Goal: Task Accomplishment & Management: Manage account settings

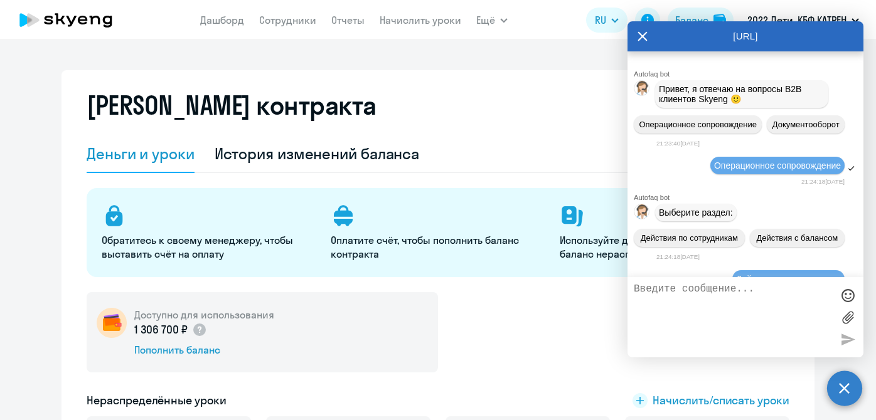
select select "english_adult_not_native_speaker"
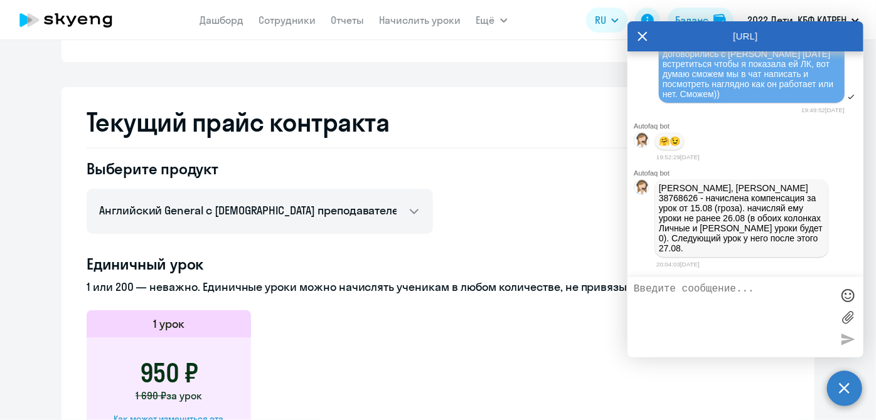
click at [736, 326] on textarea at bounding box center [733, 318] width 198 height 68
type textarea "Тяна, привет. хорошо"
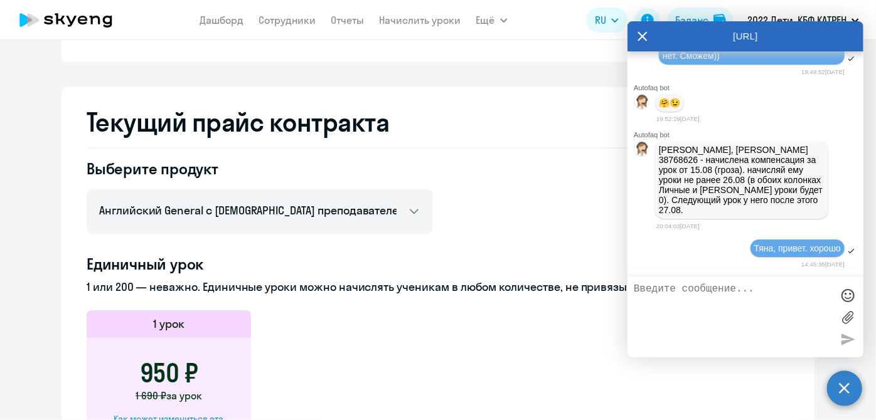
scroll to position [162533, 0]
type textarea "ой, [PERSON_NAME]"
click at [849, 289] on div at bounding box center [847, 295] width 19 height 19
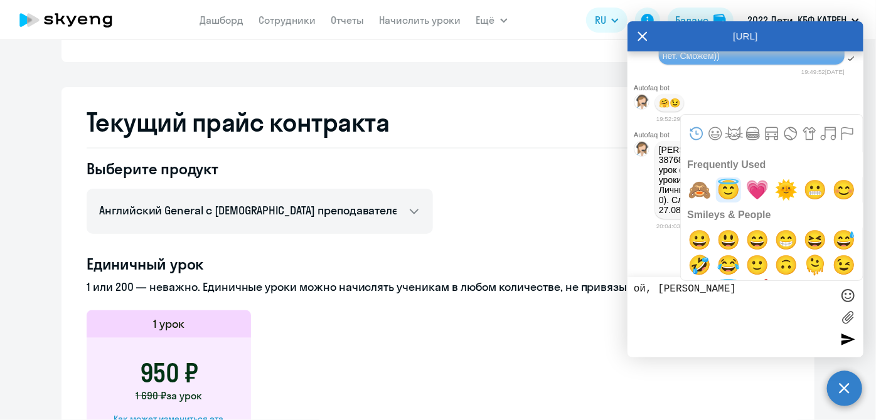
click at [734, 191] on span "😇" at bounding box center [728, 190] width 29 height 25
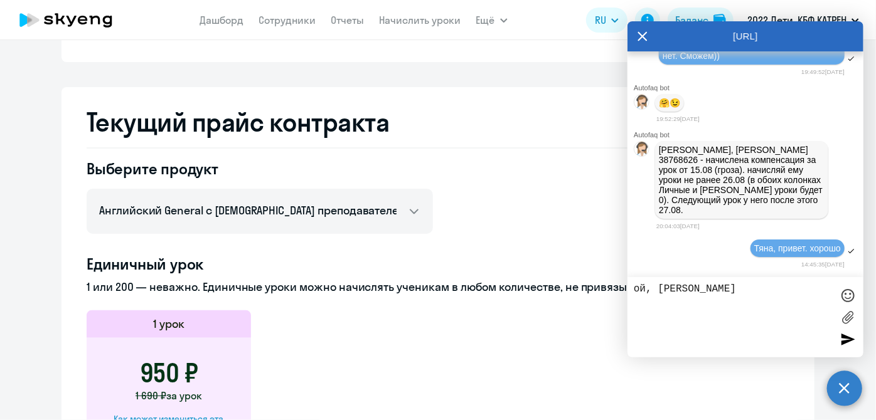
click at [851, 336] on div at bounding box center [847, 339] width 19 height 19
click at [698, 301] on textarea "ой, [PERSON_NAME]" at bounding box center [733, 318] width 198 height 68
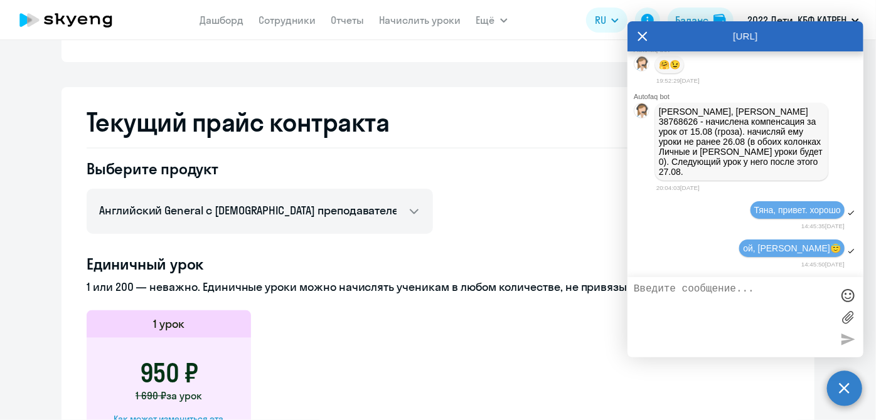
scroll to position [162573, 0]
paste textarea "42331610 [PERSON_NAME]"
click at [715, 310] on textarea "[PERSON_NAME], назначь. пожалуйста 42331610 [PERSON_NAME]" at bounding box center [733, 318] width 198 height 68
paste textarea "13509492 [PERSON_NAME]"
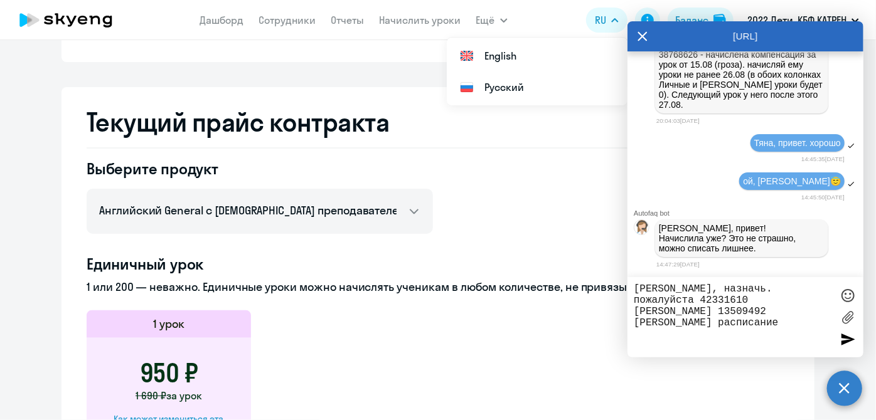
scroll to position [162641, 0]
paste textarea "[DATE] и [DATE] в 16.00 по МСК"
type textarea "[PERSON_NAME], назначь. пожалуйста 42331610 [PERSON_NAME] 13509492 [PERSON_NAME…"
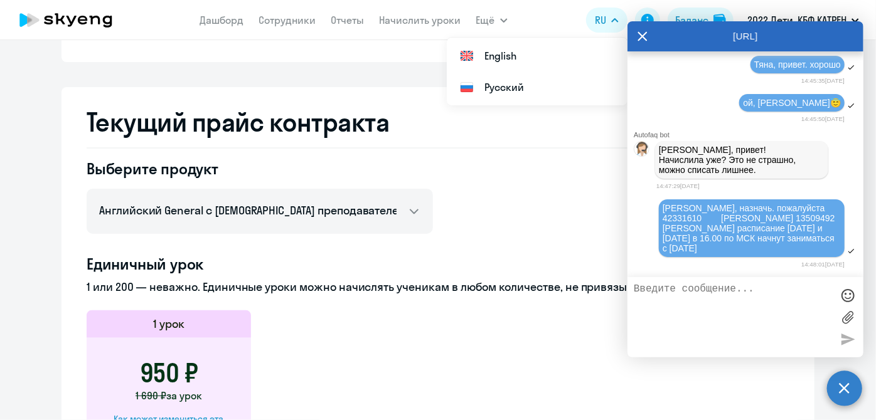
scroll to position [162720, 0]
click at [716, 304] on textarea at bounding box center [733, 318] width 198 height 68
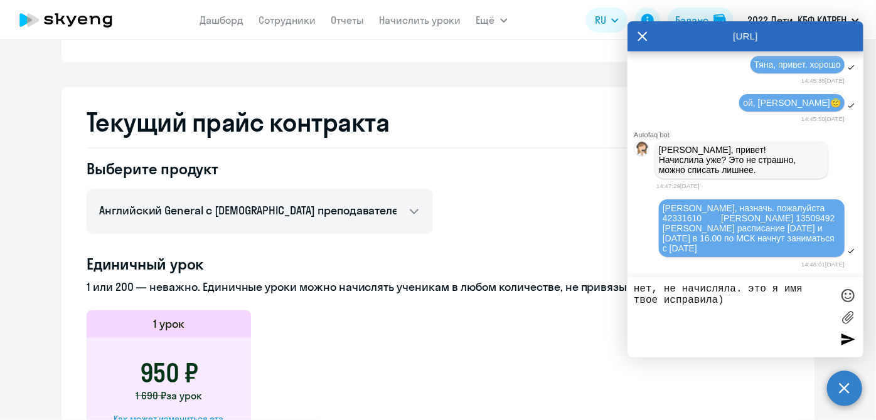
type textarea "нет, не начисляла. это я имя твое исправила))"
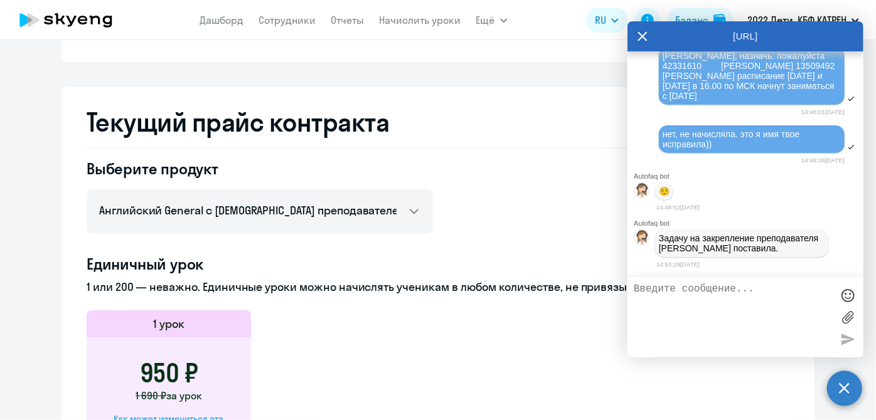
scroll to position [162875, 0]
click at [701, 309] on textarea "[PERSON_NAME], такой вопрос. если" at bounding box center [733, 318] width 198 height 68
click at [814, 294] on textarea "[PERSON_NAME], такой вопрос. если" at bounding box center [733, 318] width 198 height 68
drag, startPoint x: 798, startPoint y: 291, endPoint x: 671, endPoint y: 285, distance: 127.6
click at [671, 285] on textarea "[PERSON_NAME], такой вопрос. если" at bounding box center [733, 318] width 198 height 68
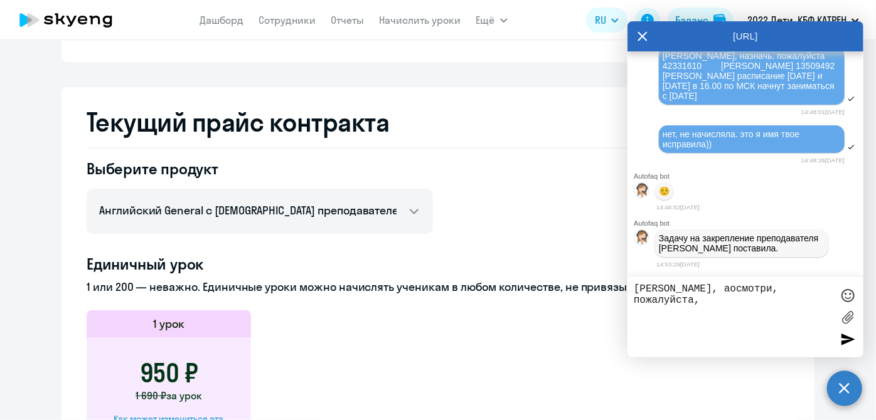
paste textarea "42316939 [PERSON_NAME]"
drag, startPoint x: 811, startPoint y: 313, endPoint x: 782, endPoint y: 310, distance: 29.7
click at [782, 310] on textarea "[PERSON_NAME], аосмотри, пожалуйста, 42316939 [PERSON_NAME]" at bounding box center [733, 318] width 198 height 68
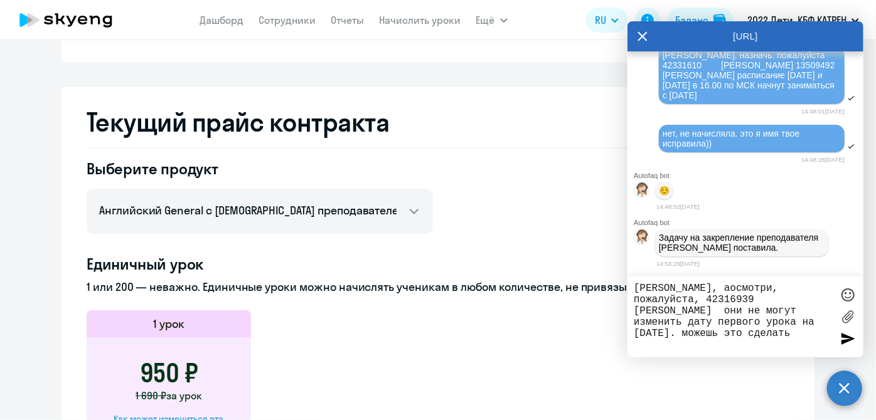
type textarea "[PERSON_NAME], аосмотри, пожалуйста, 42316939 [PERSON_NAME] они не могут измени…"
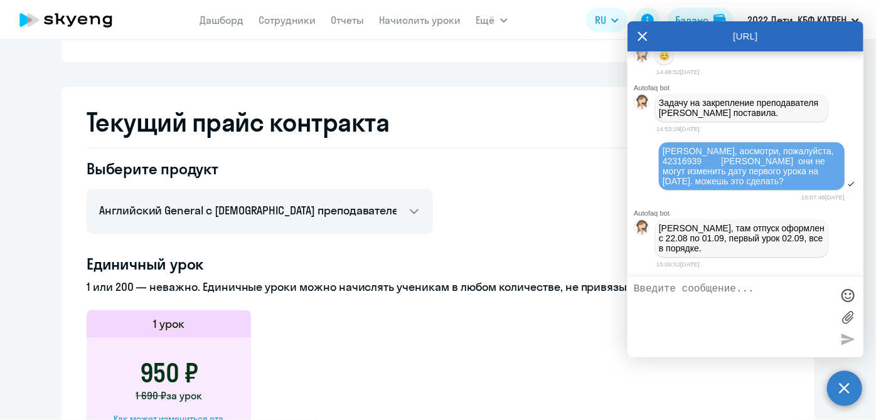
scroll to position [163021, 0]
type textarea "спасибо"
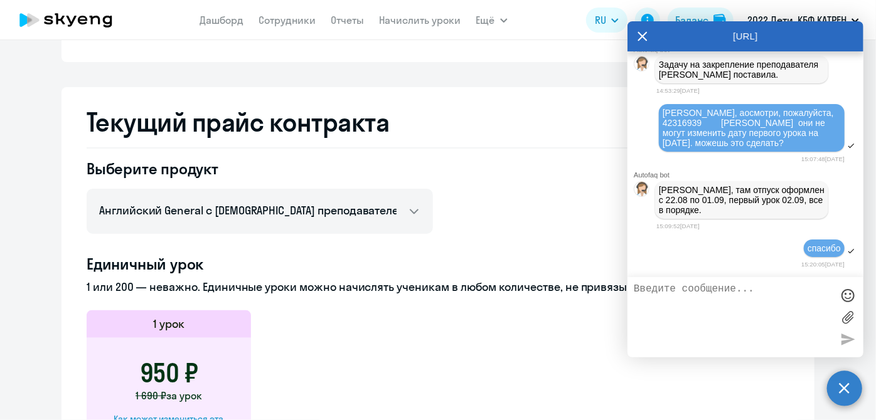
scroll to position [163059, 0]
click at [639, 37] on icon at bounding box center [643, 36] width 10 height 30
click at [56, 20] on icon at bounding box center [60, 18] width 10 height 11
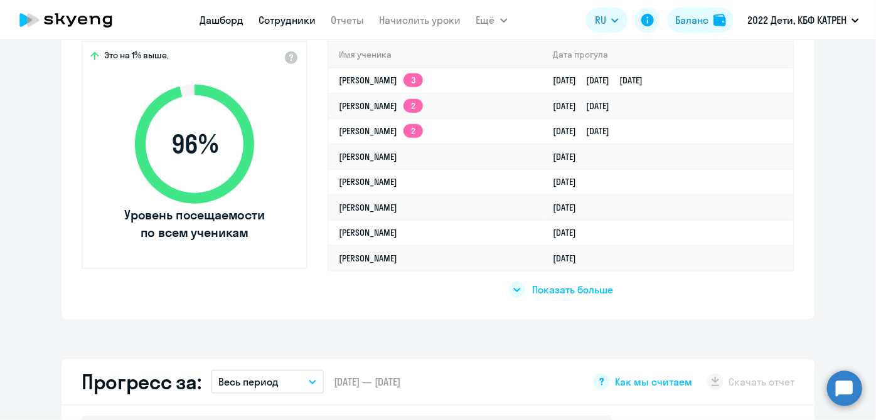
click at [276, 16] on link "Сотрудники" at bounding box center [287, 20] width 57 height 13
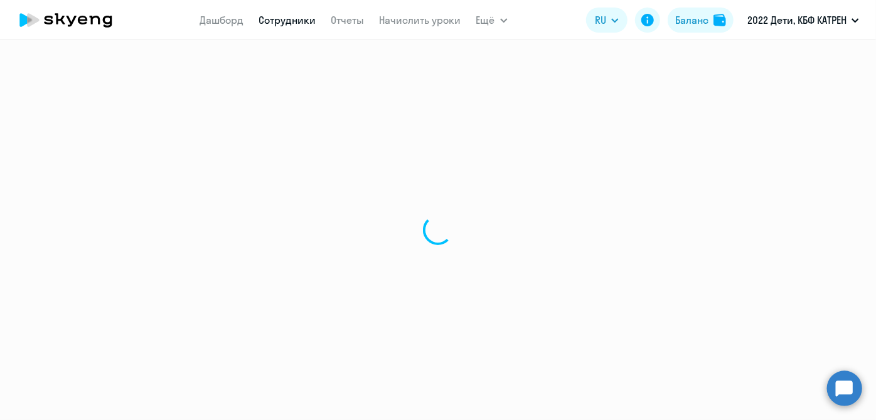
select select "30"
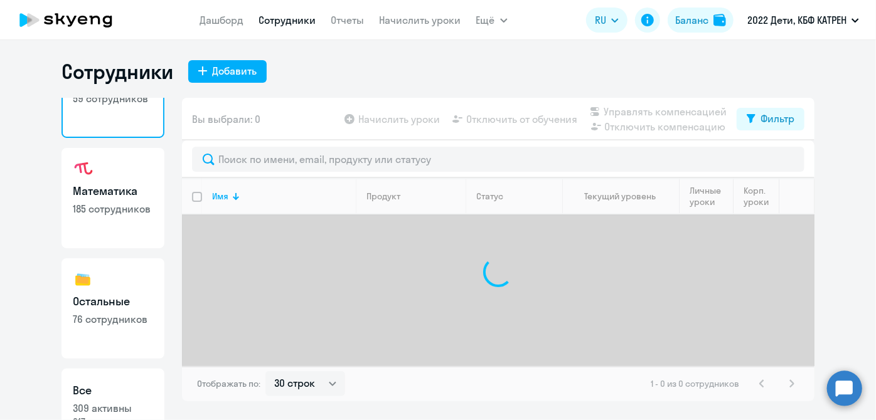
scroll to position [109, 0]
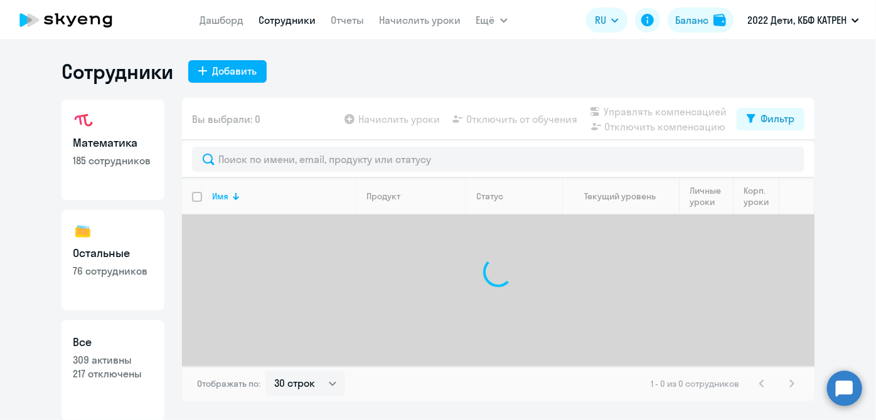
click at [122, 343] on h3 "Все" at bounding box center [113, 342] width 80 height 16
select select "30"
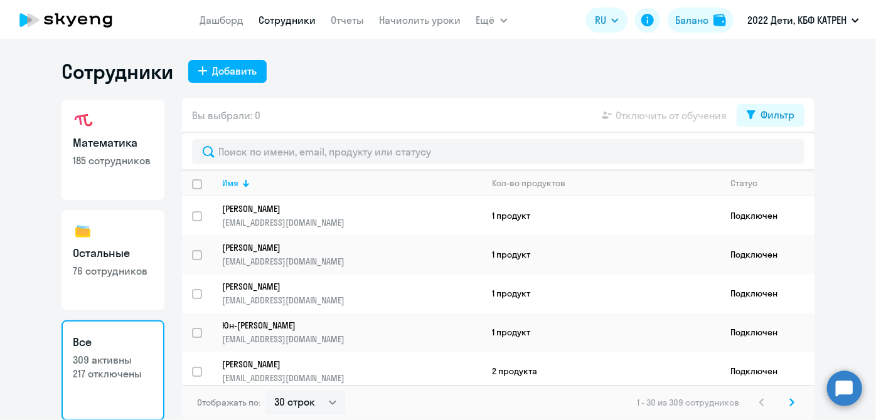
click at [68, 17] on icon at bounding box center [72, 21] width 10 height 11
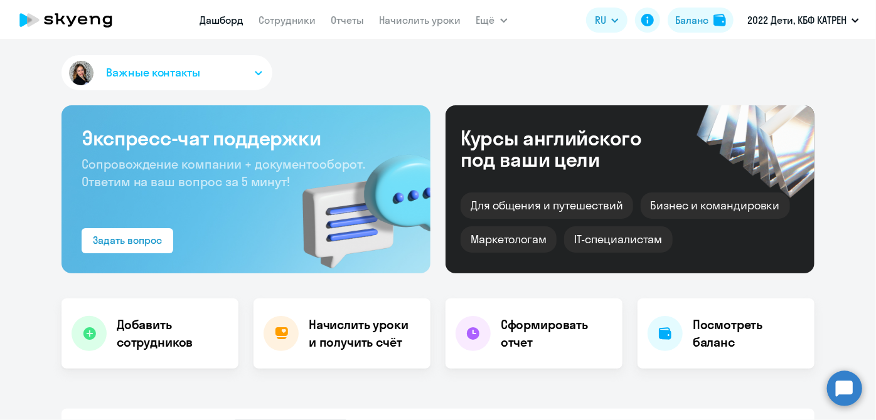
select select "30"
click at [843, 385] on circle at bounding box center [844, 388] width 35 height 35
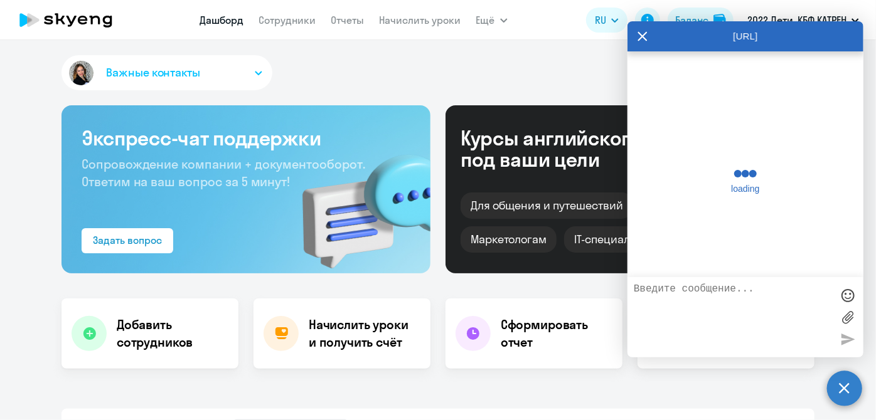
click at [702, 308] on textarea at bounding box center [733, 318] width 198 height 68
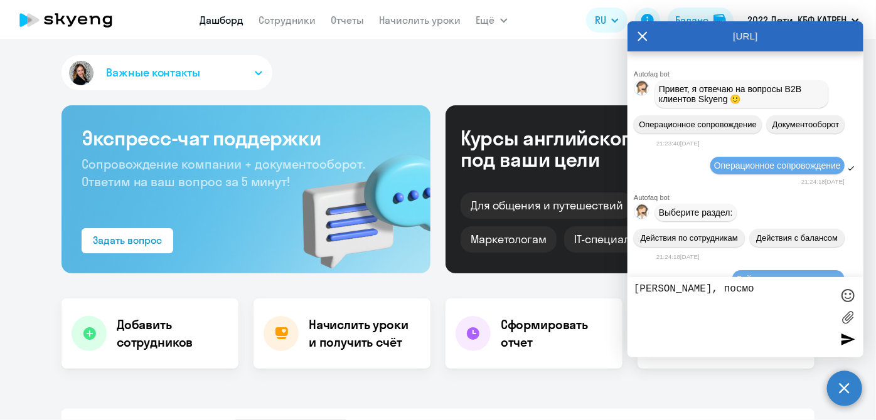
scroll to position [163104, 0]
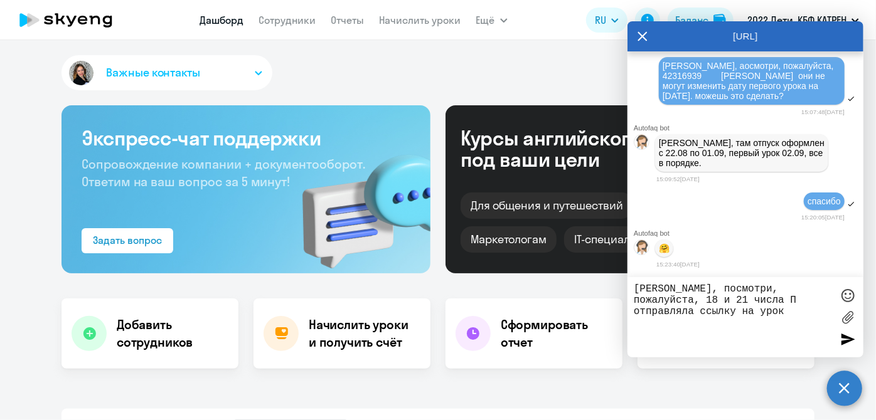
paste textarea "40615052 [PERSON_NAME] ( Был [PERSON_NAME])"
type textarea "[PERSON_NAME], посмотри, пожалуйста, 18 и 21 числа П отправляла ссылку на урок …"
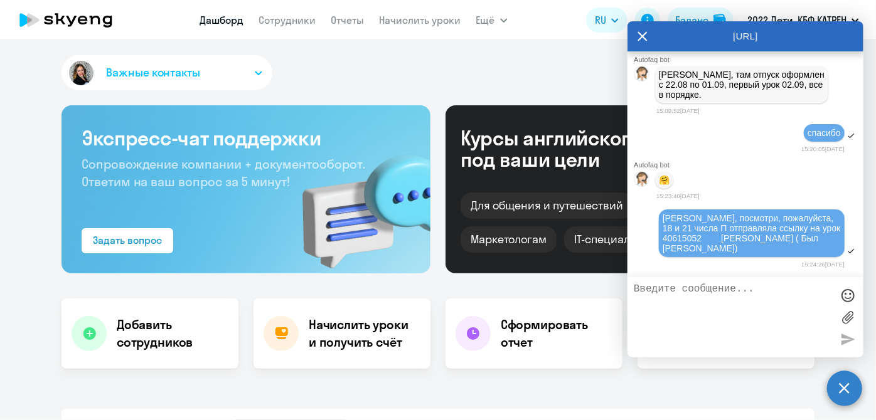
scroll to position [163177, 0]
click at [677, 318] on textarea at bounding box center [733, 318] width 198 height 68
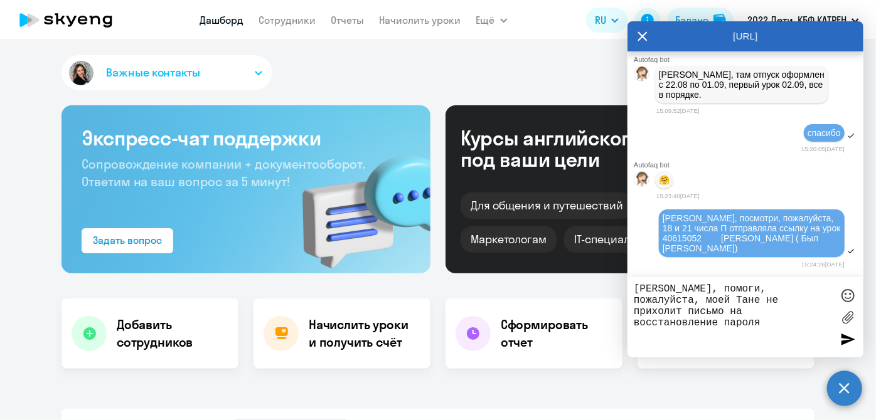
paste textarea "[EMAIL_ADDRESS][DOMAIN_NAME]"
click at [716, 298] on textarea "[PERSON_NAME], помоги, пожалуйста, моей Тане не прихолит письмо на восстановлен…" at bounding box center [733, 318] width 198 height 68
type textarea "[PERSON_NAME], помоги, пожалуйста, [PERSON_NAME] не приходит письмо на восстано…"
click at [847, 336] on div at bounding box center [847, 339] width 19 height 19
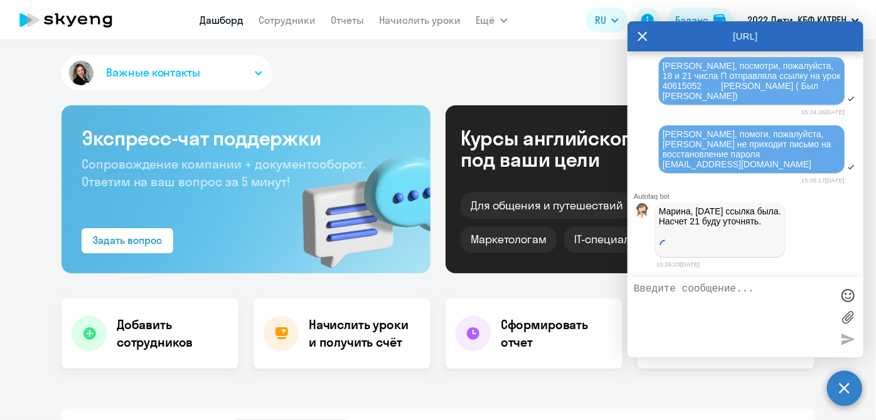
scroll to position [163321, 0]
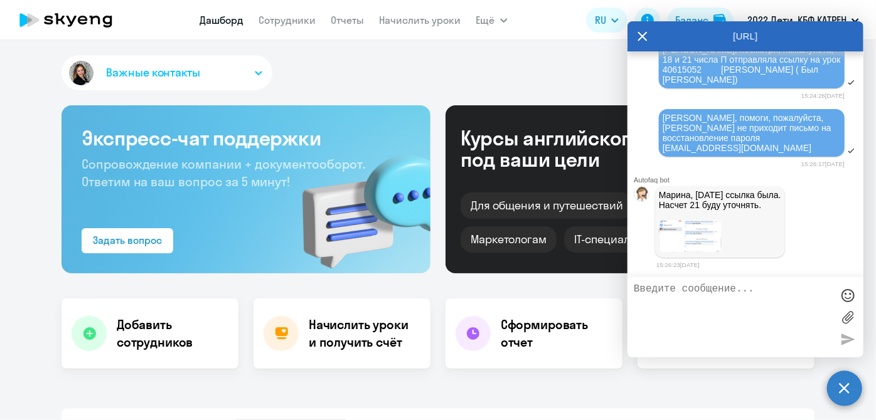
click at [746, 316] on textarea at bounding box center [733, 318] width 198 height 68
click at [680, 251] on img at bounding box center [690, 236] width 63 height 32
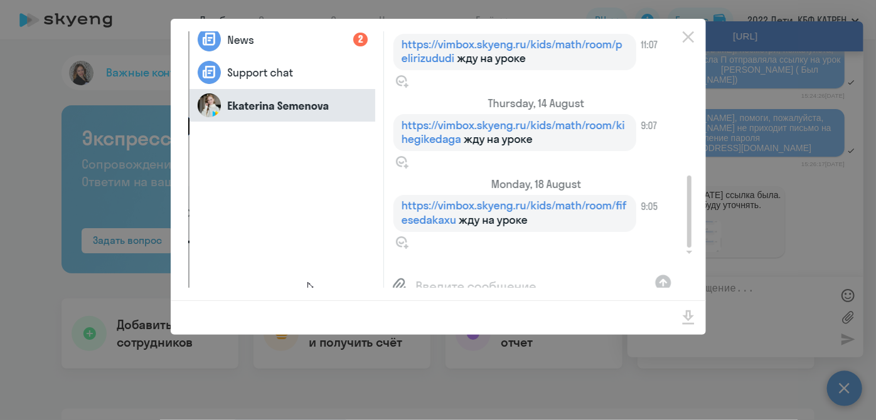
click at [740, 291] on div at bounding box center [438, 210] width 876 height 420
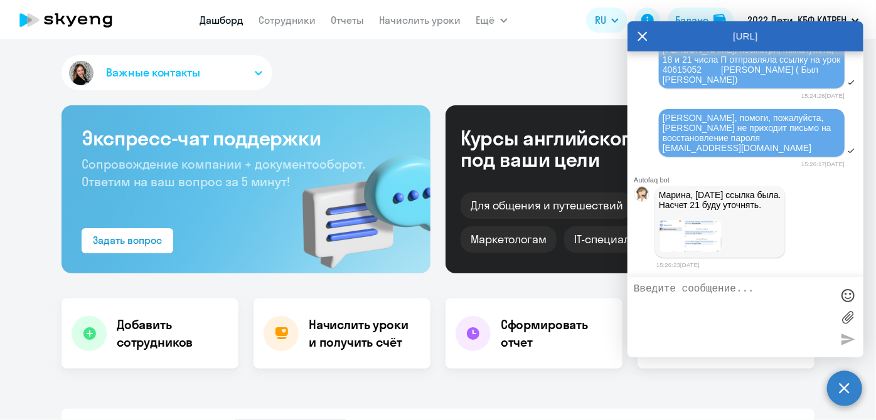
click at [714, 292] on textarea at bounding box center [733, 318] width 198 height 68
click at [296, 19] on link "Сотрудники" at bounding box center [287, 20] width 57 height 13
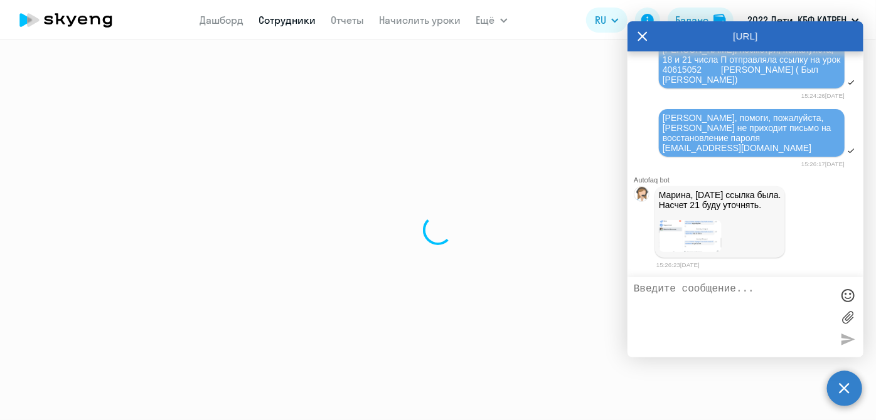
select select "30"
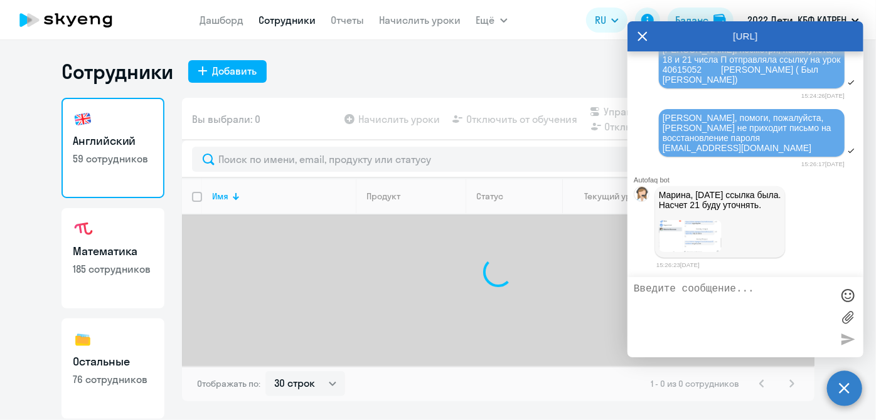
click at [718, 311] on textarea at bounding box center [733, 318] width 198 height 68
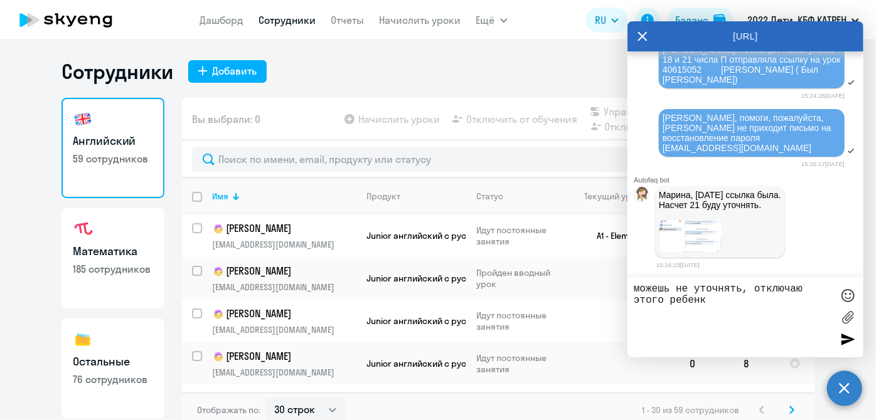
type textarea "можешь не уточнять, отключаю этого ребенка"
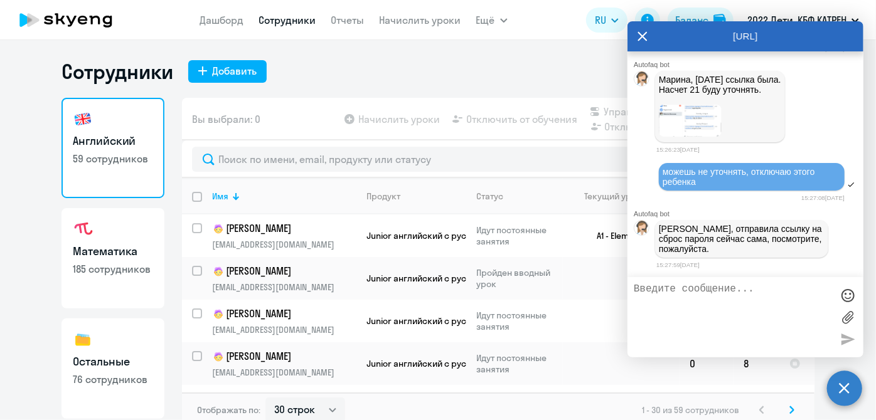
scroll to position [163454, 0]
click at [712, 308] on textarea at bounding box center [733, 318] width 198 height 68
click at [714, 301] on textarea at bounding box center [733, 318] width 198 height 68
type textarea "ага пришло, благодарю"
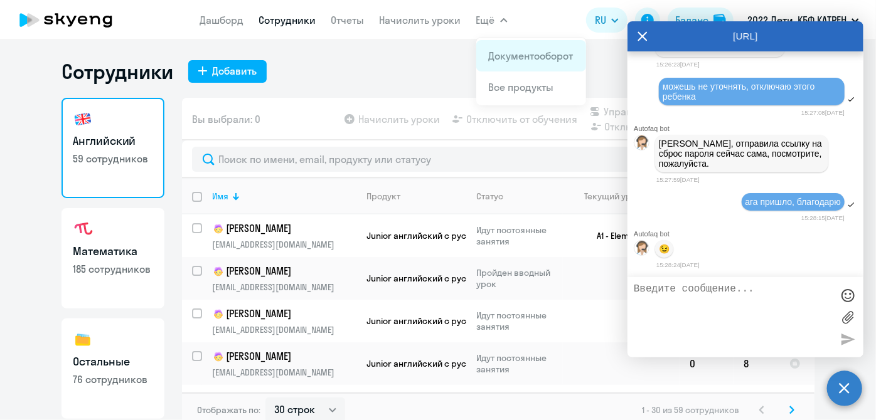
scroll to position [163541, 0]
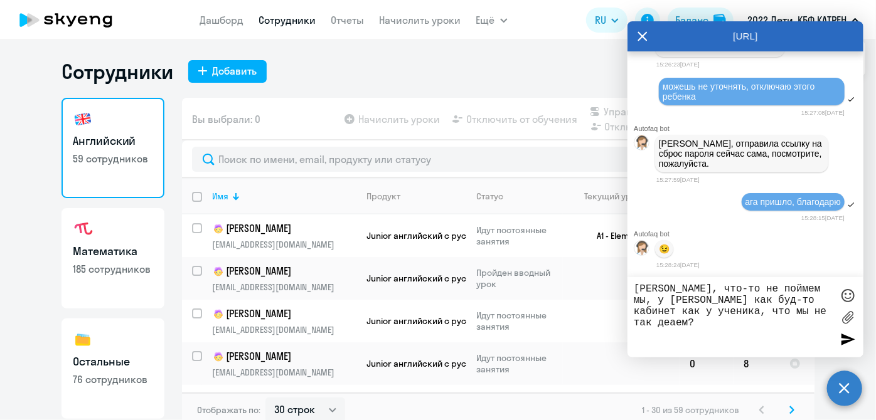
type textarea "[PERSON_NAME], что-то не поймем мы, у [PERSON_NAME] как буд-то кабинет как у уч…"
click at [846, 338] on div at bounding box center [847, 339] width 19 height 19
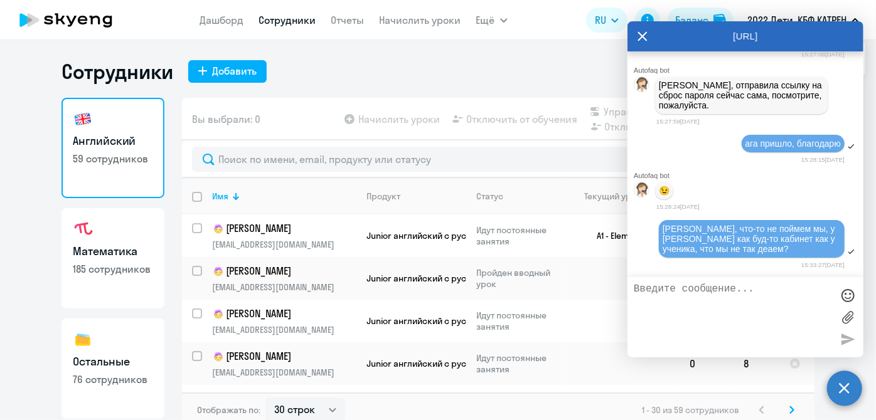
scroll to position [163600, 0]
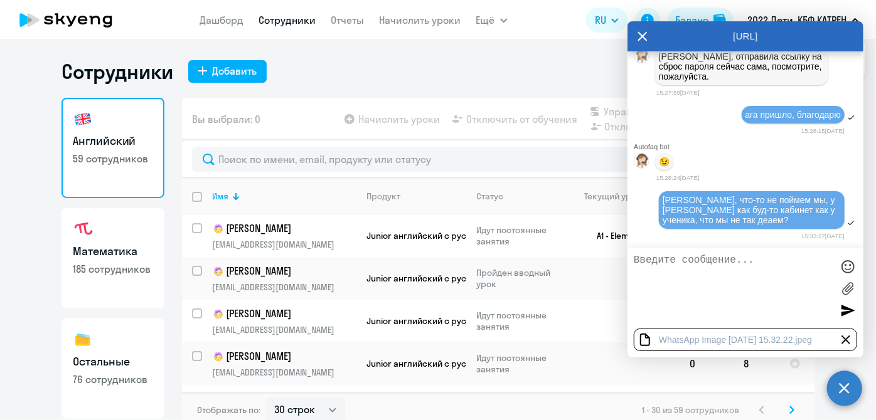
click at [845, 314] on div at bounding box center [847, 310] width 19 height 19
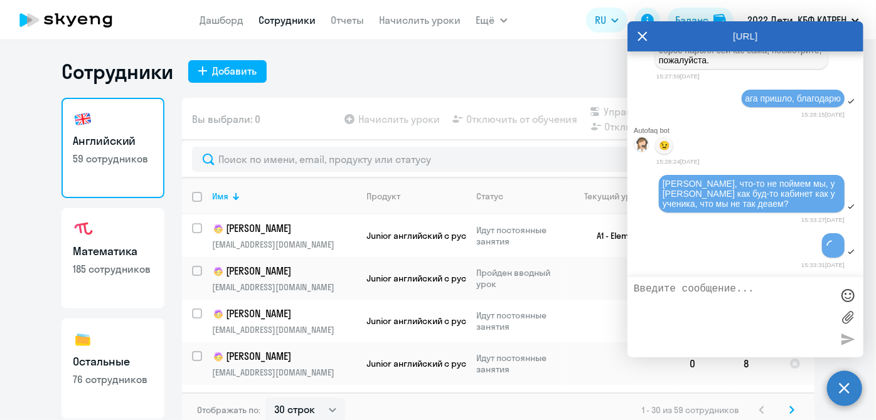
scroll to position [163645, 0]
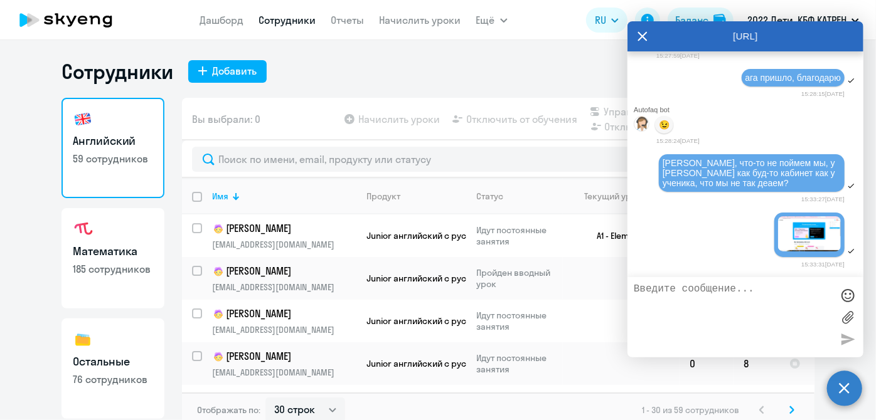
click at [789, 252] on img at bounding box center [809, 234] width 63 height 35
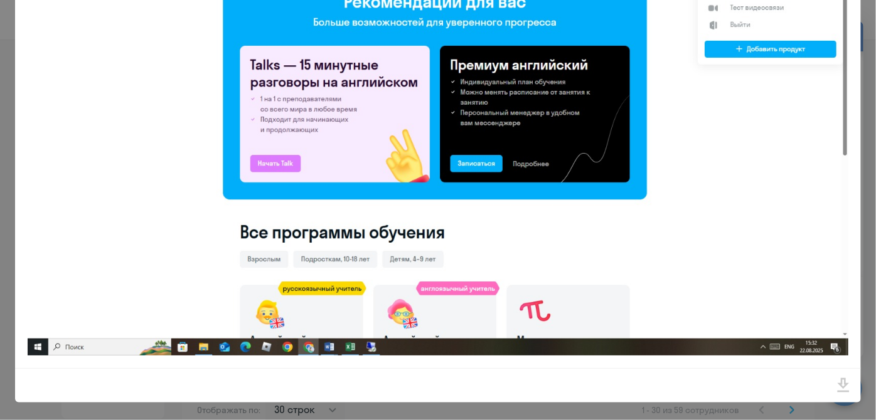
scroll to position [0, 0]
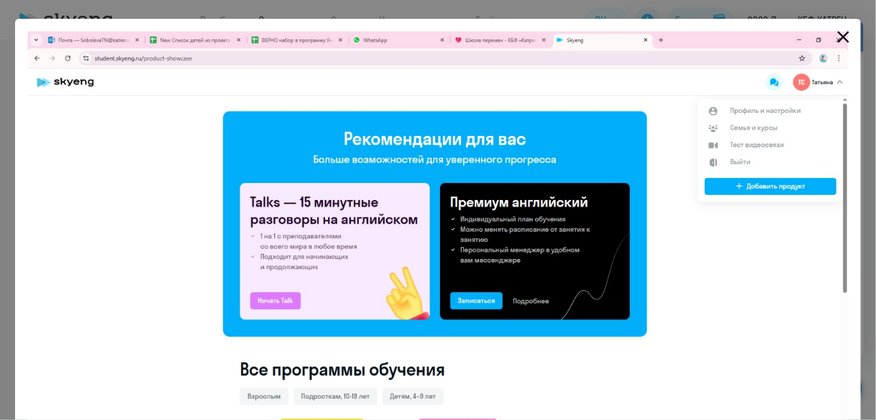
click at [838, 32] on icon "Close" at bounding box center [844, 37] width 12 height 12
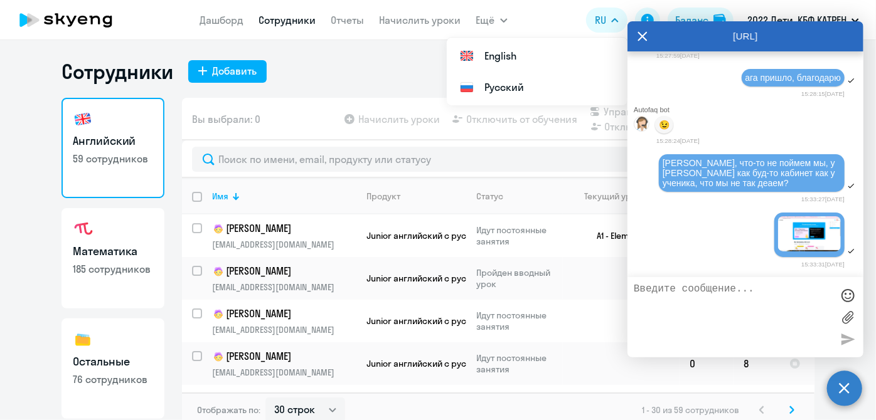
scroll to position [163665, 0]
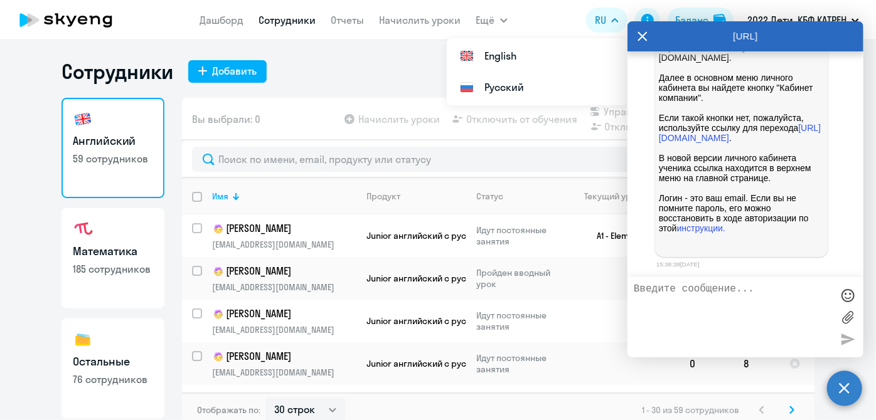
click at [777, 306] on textarea at bounding box center [733, 318] width 198 height 68
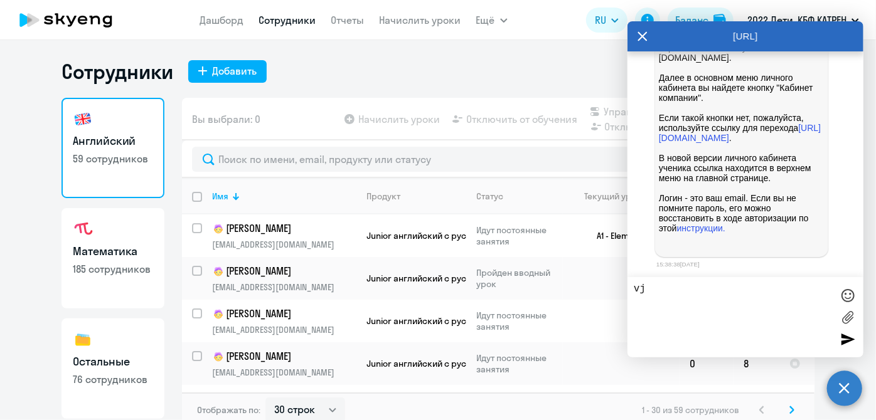
type textarea "v"
drag, startPoint x: 662, startPoint y: 97, endPoint x: 819, endPoint y: 243, distance: 214.5
click at [819, 243] on div "[PERSON_NAME], направляю общую инструкцию. В ней есть прямая ссылка, она должна…" at bounding box center [741, 87] width 173 height 339
copy p "Loremi, dolorsita conse adipiscing. E sed doei tempor incidi, utl etdolo magnaa…"
click at [681, 296] on textarea at bounding box center [733, 318] width 198 height 68
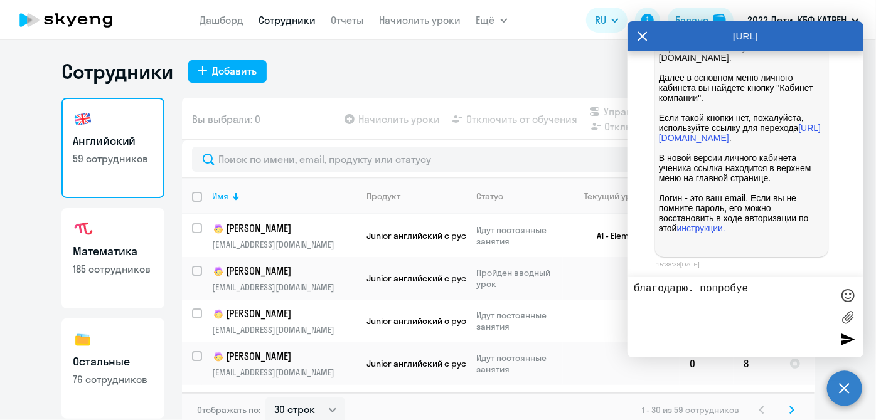
type textarea "благодарю. попробуем"
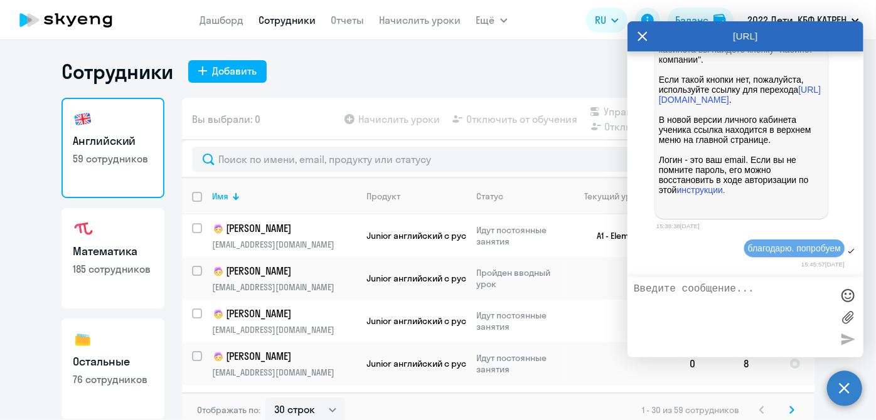
scroll to position [109, 0]
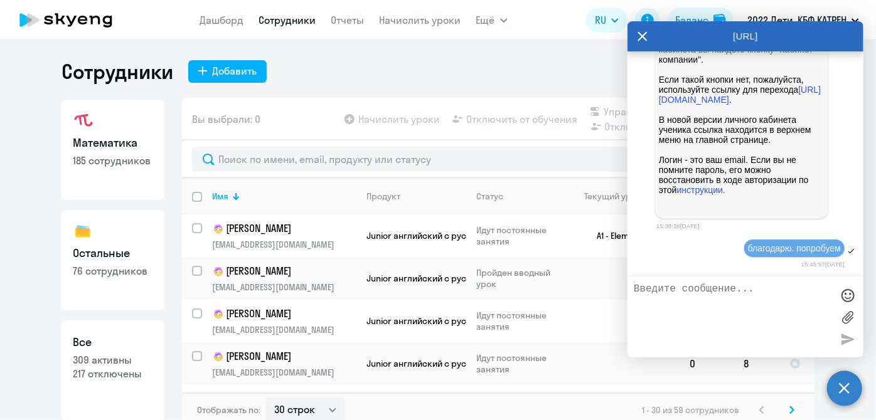
click at [107, 361] on p "309 активны" at bounding box center [113, 360] width 80 height 14
select select "30"
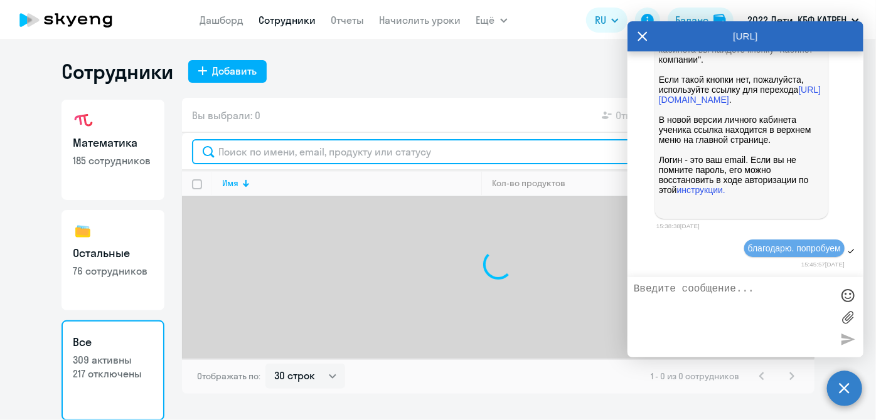
click at [324, 155] on input "text" at bounding box center [498, 151] width 613 height 25
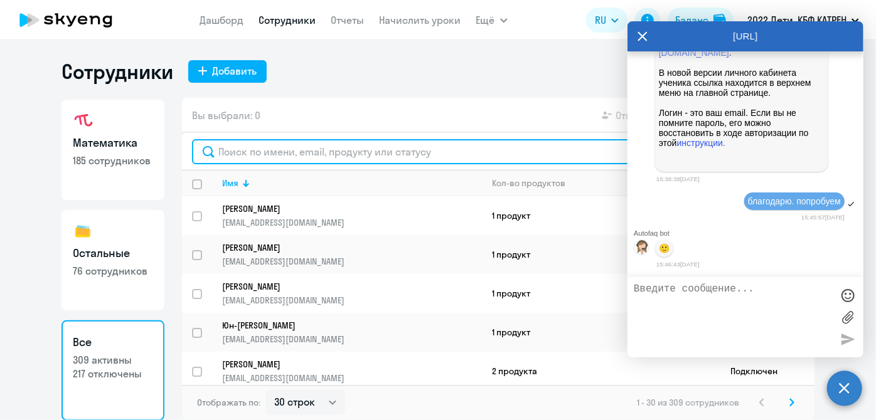
scroll to position [164122, 0]
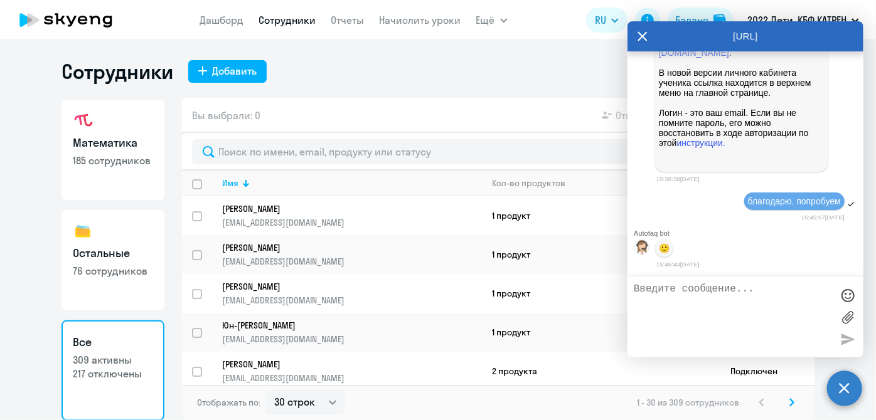
click at [640, 30] on icon at bounding box center [643, 36] width 10 height 30
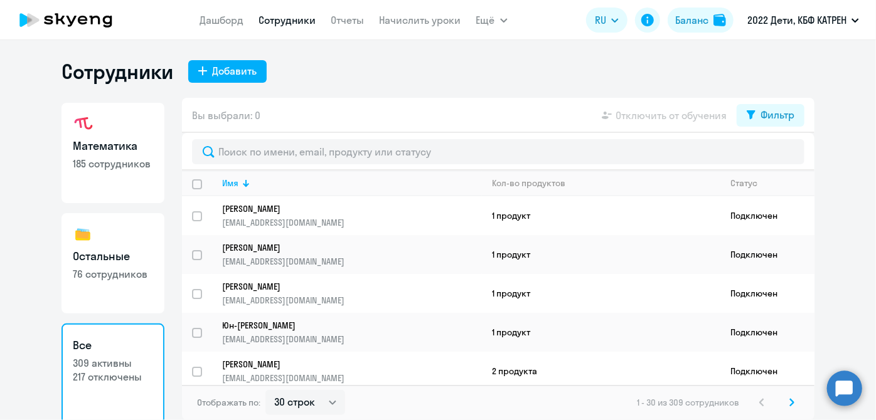
scroll to position [109, 0]
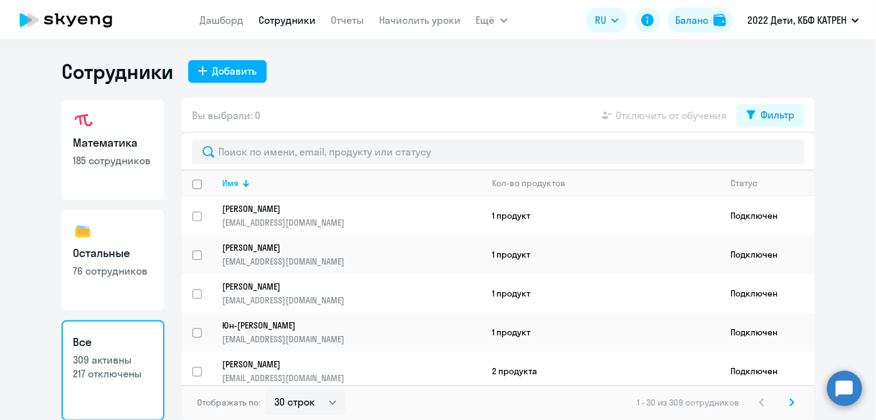
click at [101, 143] on h3 "Математика" at bounding box center [113, 143] width 80 height 16
select select "30"
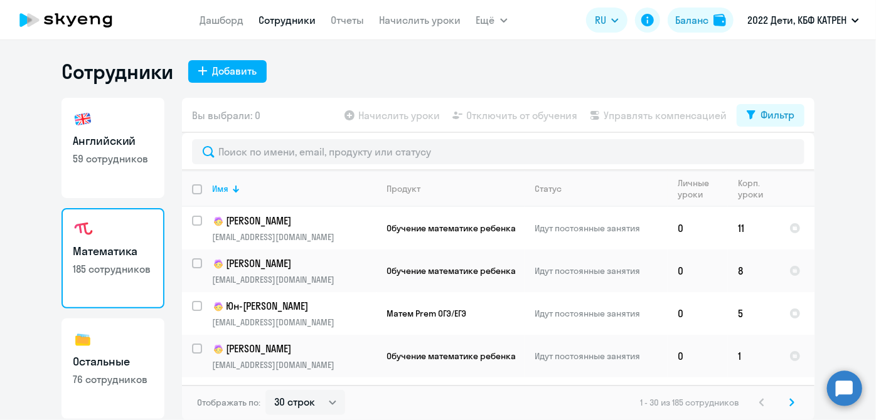
click at [95, 152] on p "59 сотрудников" at bounding box center [113, 159] width 80 height 14
select select "30"
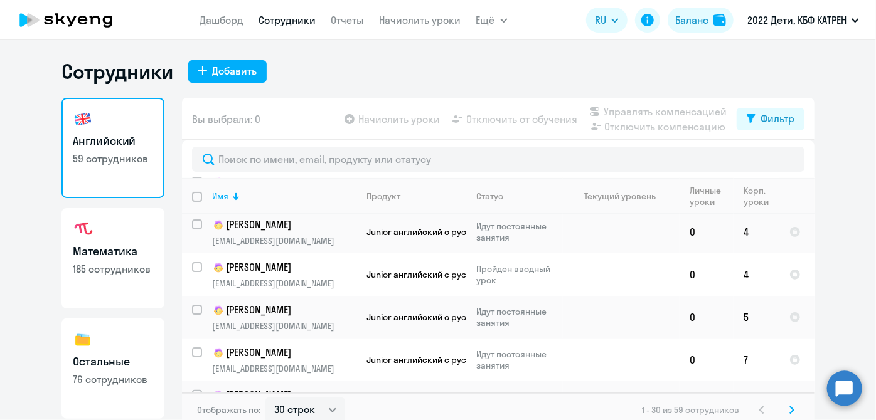
scroll to position [228, 0]
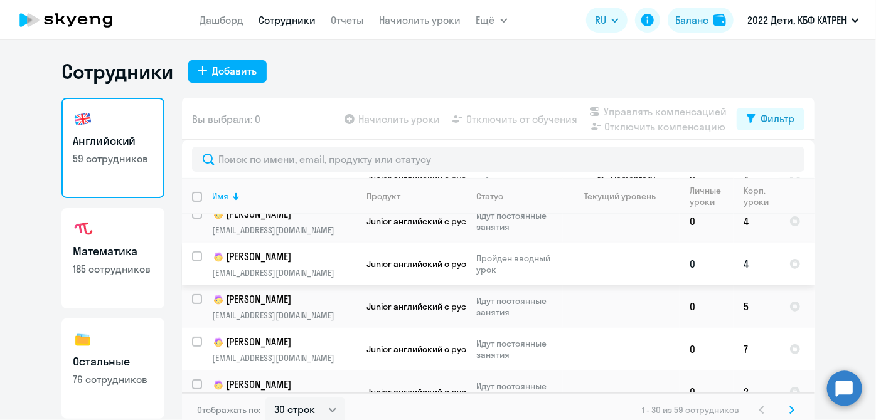
click at [192, 255] on input "select row 42338538" at bounding box center [204, 264] width 25 height 25
checkbox input "true"
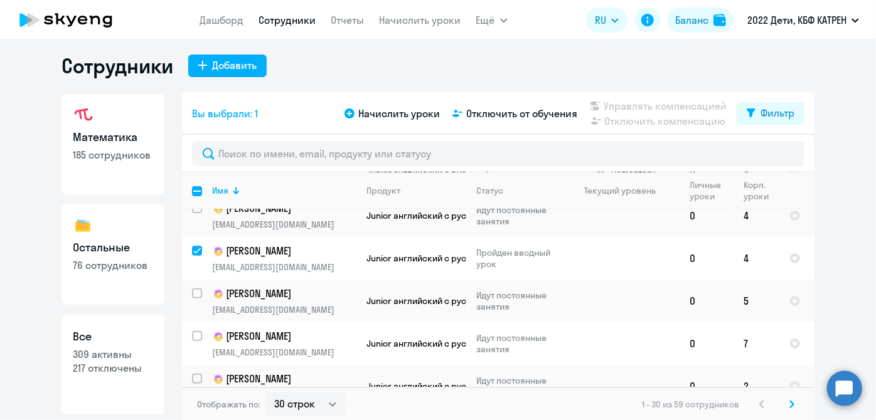
scroll to position [8, 0]
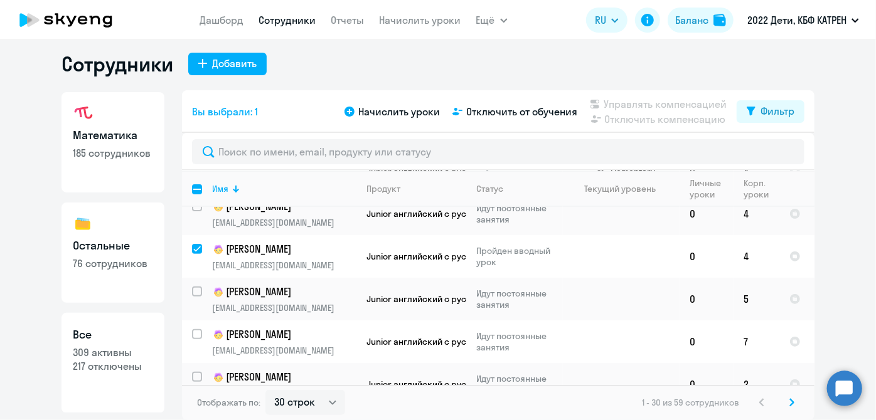
click at [117, 333] on h3 "Все" at bounding box center [113, 335] width 80 height 16
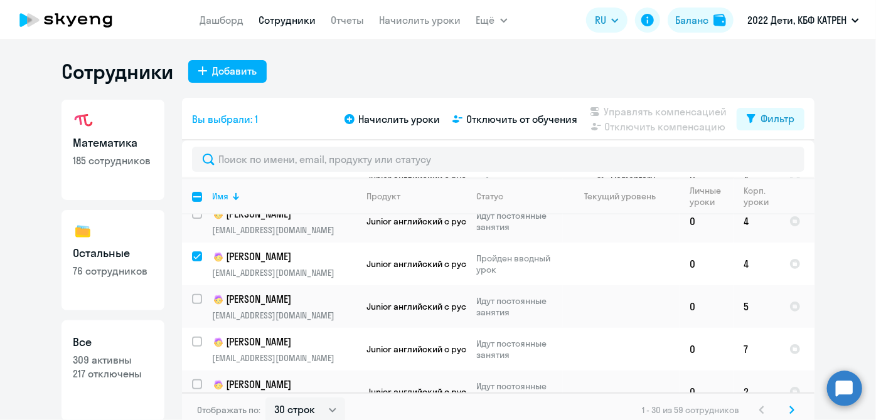
select select "30"
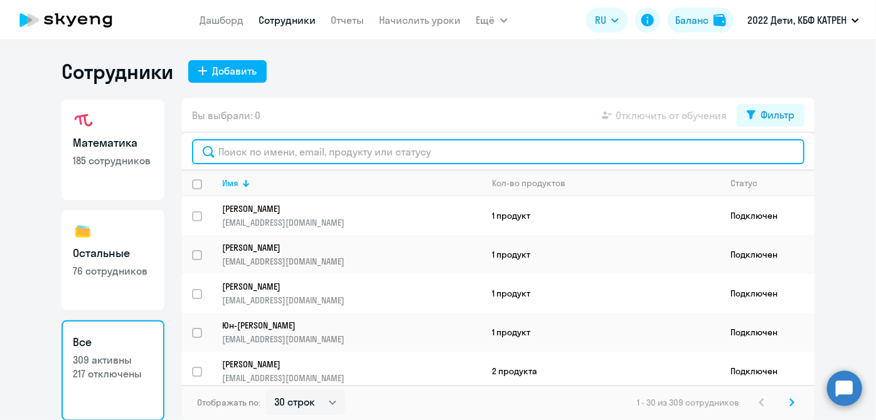
click at [508, 153] on input "text" at bounding box center [498, 151] width 613 height 25
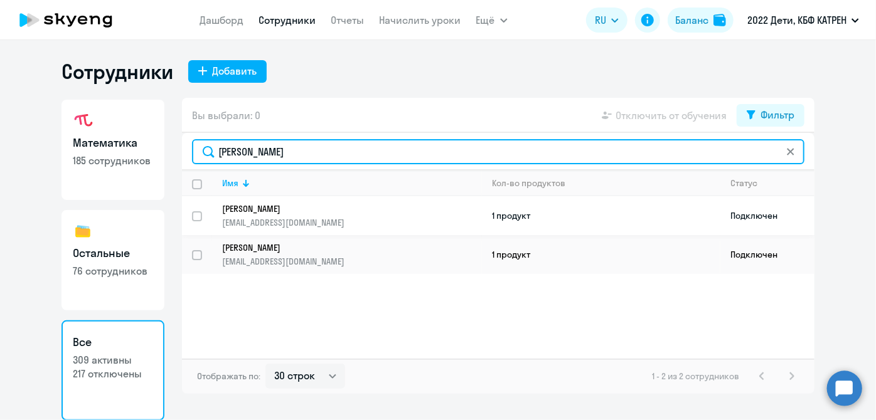
type input "[PERSON_NAME]"
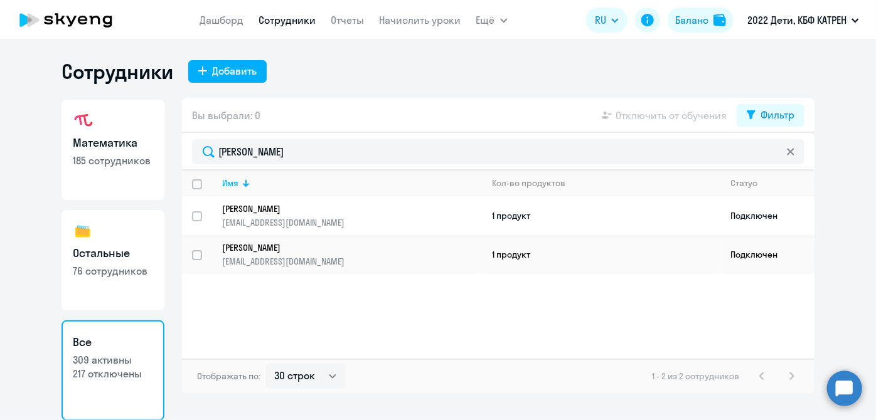
click at [294, 205] on p "[PERSON_NAME]" at bounding box center [343, 208] width 242 height 11
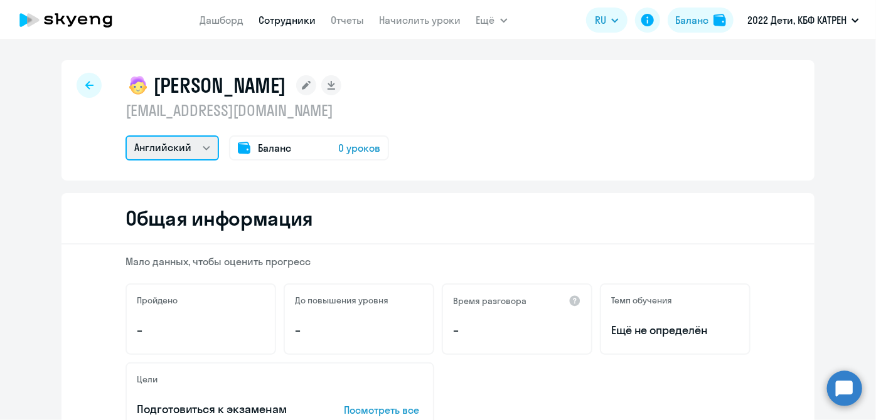
click at [198, 159] on select "Математика Английский" at bounding box center [173, 148] width 94 height 25
select select "math"
click at [126, 136] on select "Математика Английский" at bounding box center [173, 148] width 94 height 25
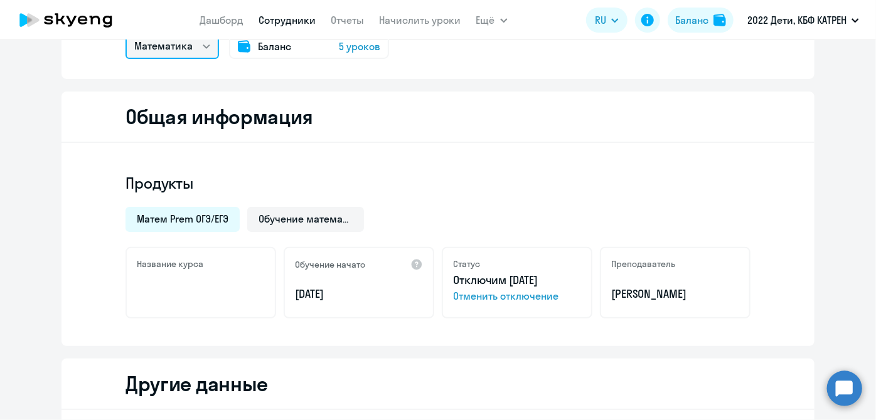
scroll to position [97, 0]
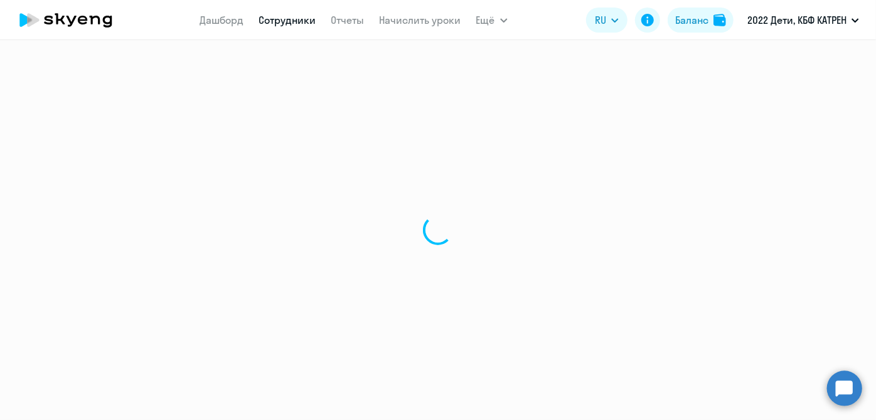
select select "30"
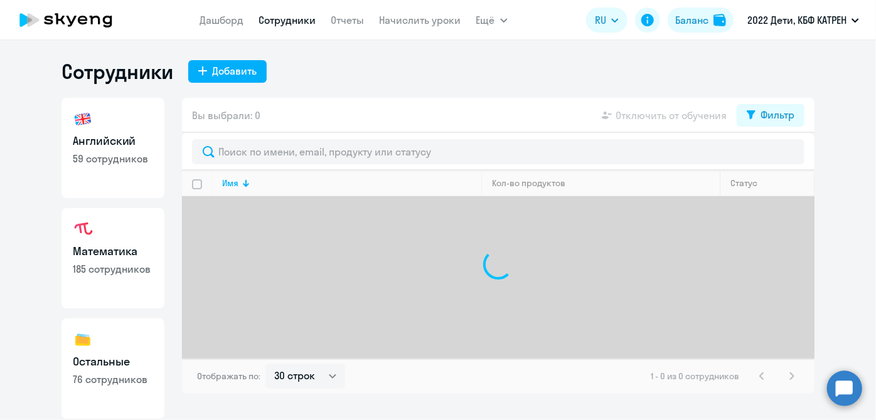
click at [132, 262] on p "185 сотрудников" at bounding box center [113, 269] width 80 height 14
select select "30"
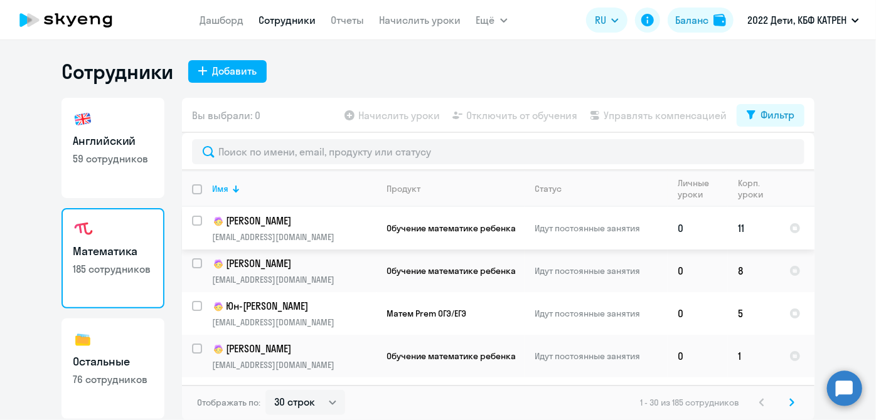
click at [260, 225] on p "[PERSON_NAME]" at bounding box center [294, 221] width 164 height 15
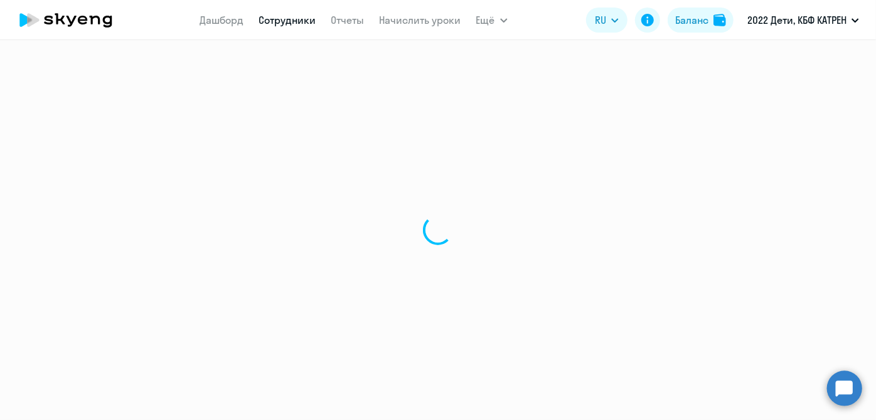
select select "math"
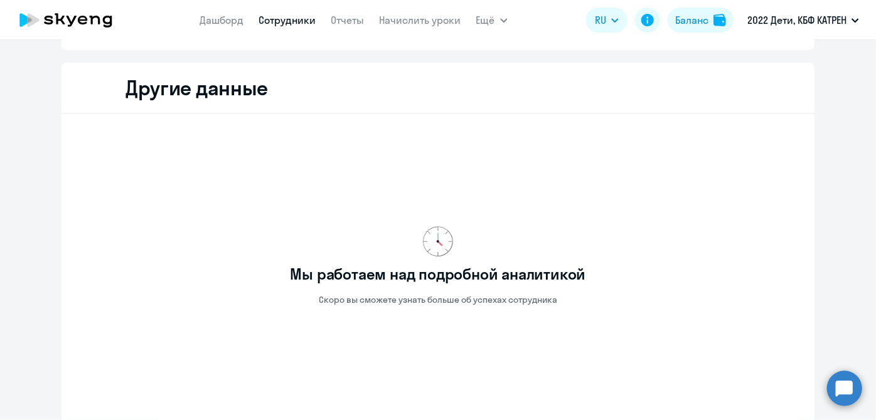
scroll to position [456, 0]
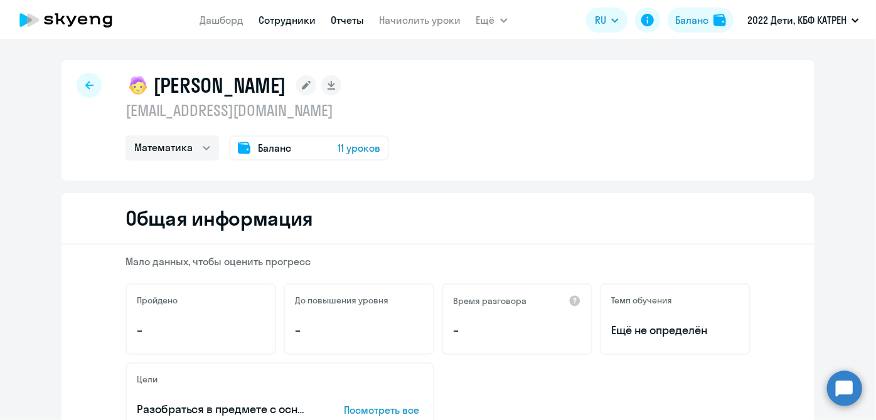
click at [341, 22] on link "Отчеты" at bounding box center [347, 20] width 33 height 13
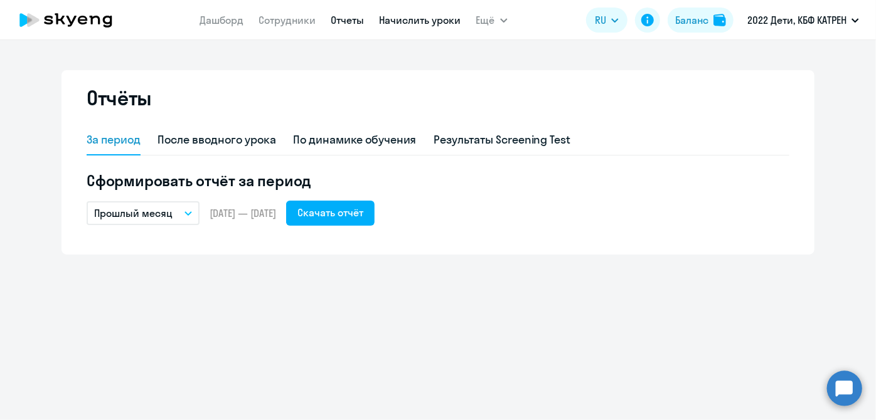
click at [382, 21] on link "Начислить уроки" at bounding box center [421, 20] width 82 height 13
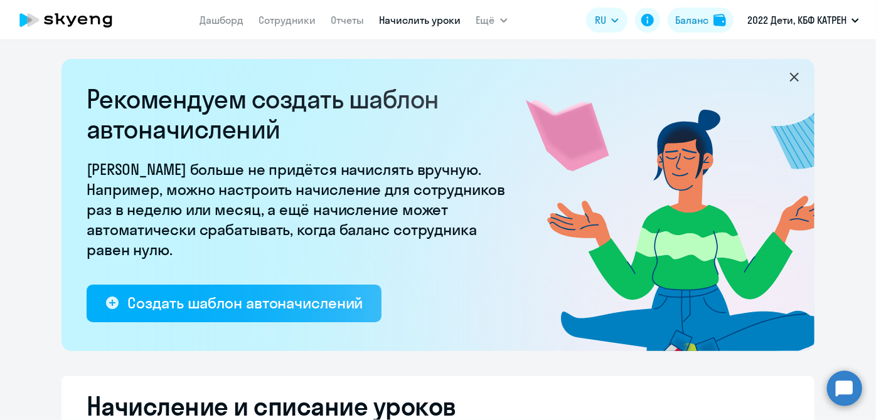
select select "10"
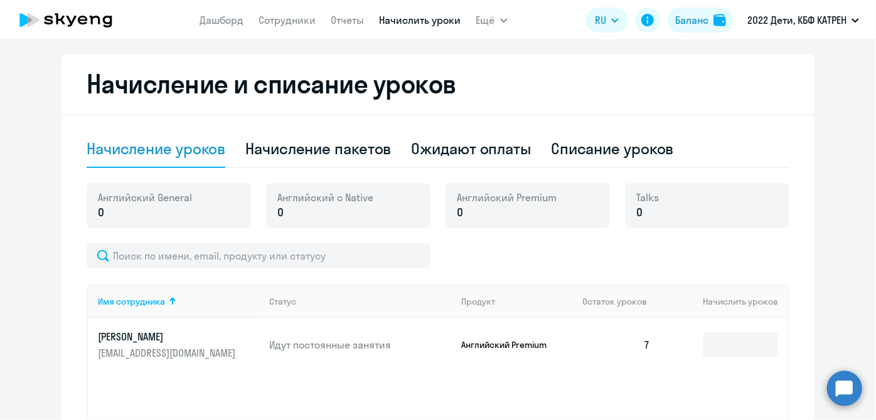
scroll to position [342, 0]
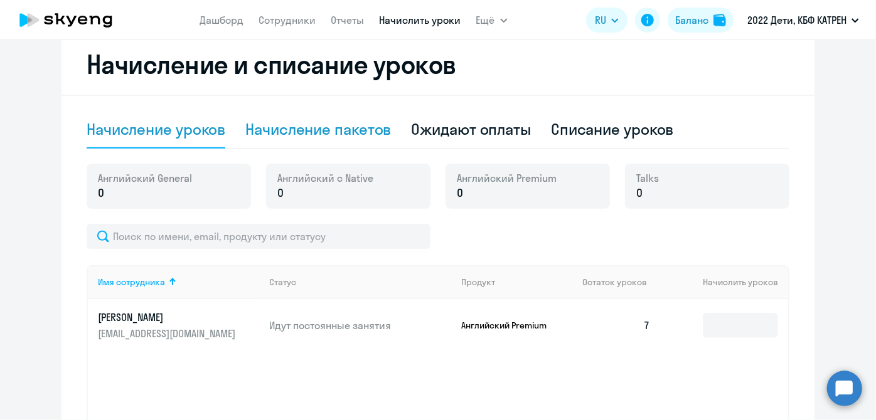
click at [372, 134] on div "Начисление пакетов" at bounding box center [318, 129] width 146 height 20
select select "10"
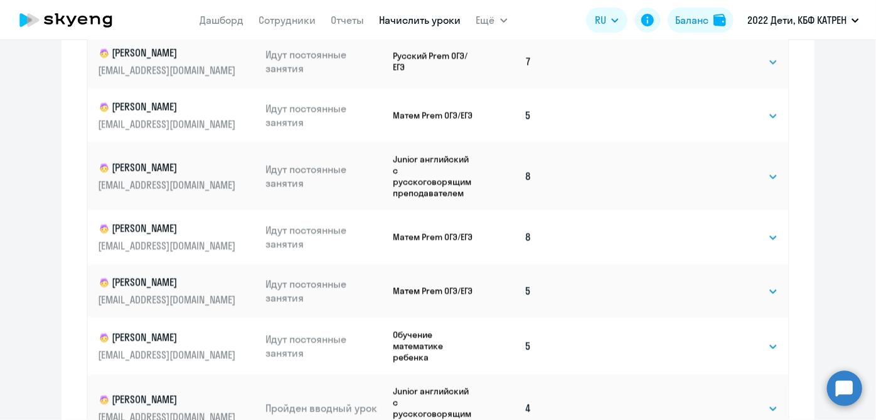
scroll to position [904, 0]
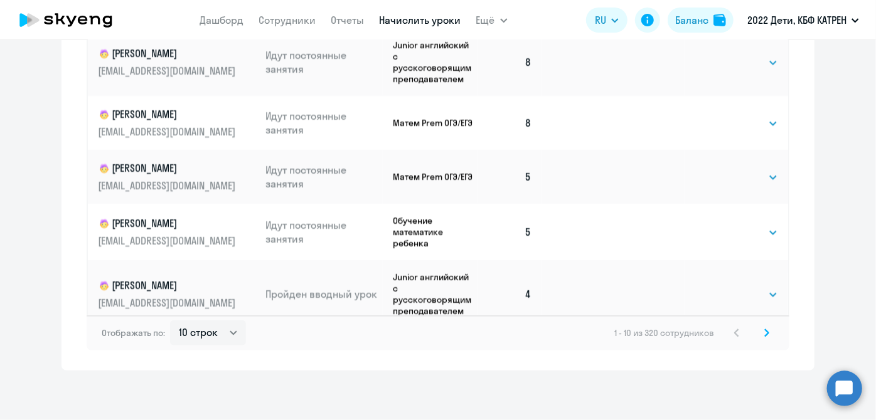
click at [764, 333] on icon at bounding box center [766, 333] width 5 height 9
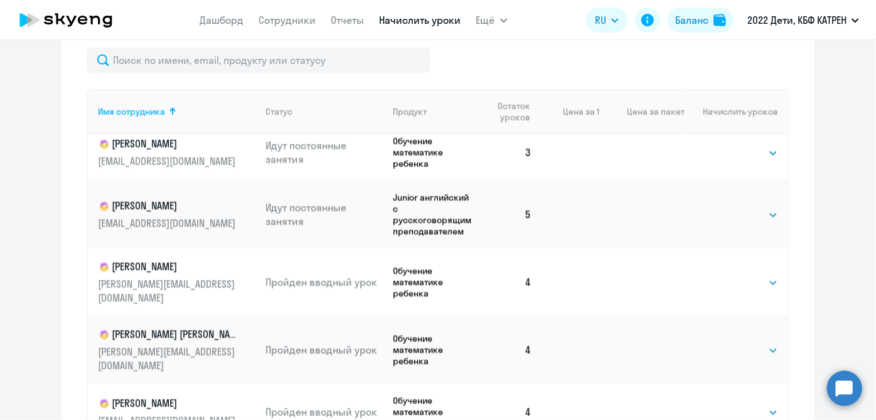
scroll to position [0, 0]
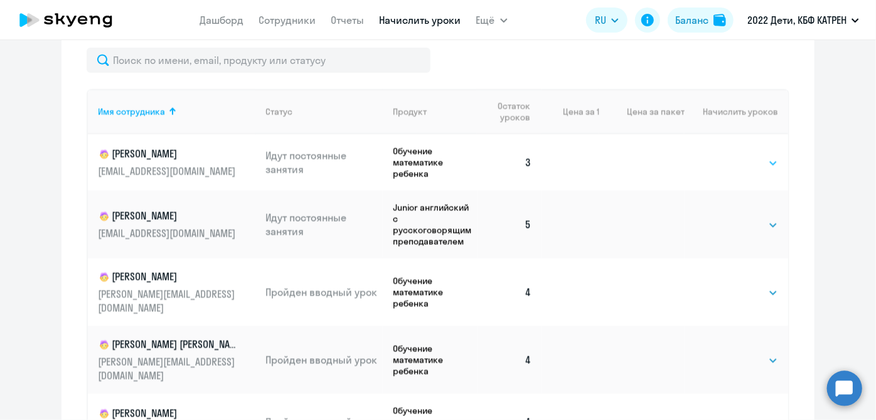
click at [760, 162] on select "Выбрать 4 8 16 32 64 128" at bounding box center [752, 163] width 51 height 15
click at [813, 109] on ng-component "Рекомендуем создать шаблон автоначислений Уроки больше не придётся начислять вр…" at bounding box center [438, 108] width 876 height 1216
click at [756, 166] on select "Выбрать 4 8 16 32 64 128" at bounding box center [752, 163] width 51 height 15
select select "8"
click at [727, 156] on select "Выбрать 4 8 16 32 64 128" at bounding box center [752, 163] width 51 height 15
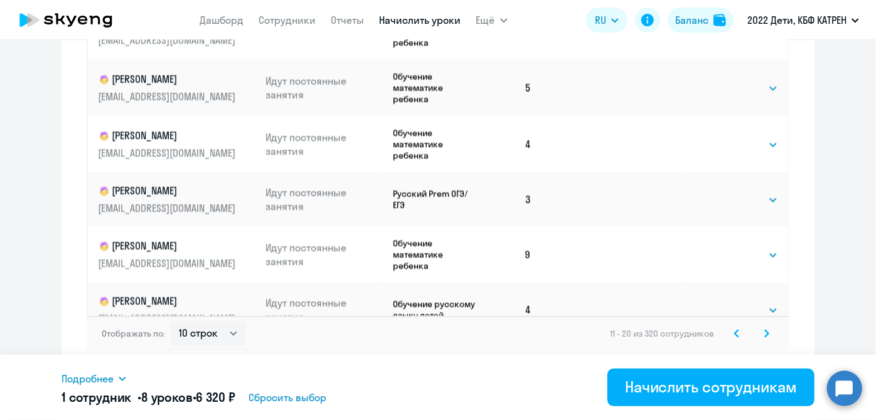
scroll to position [904, 0]
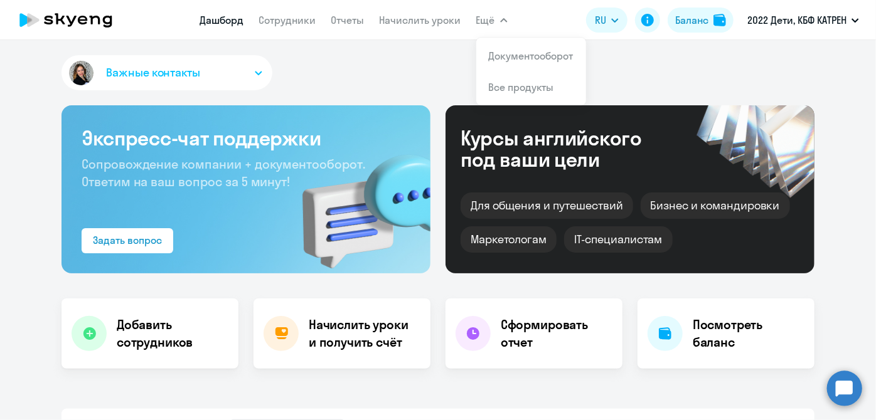
drag, startPoint x: 94, startPoint y: 18, endPoint x: 127, endPoint y: 10, distance: 34.1
click at [94, 18] on icon at bounding box center [66, 19] width 110 height 31
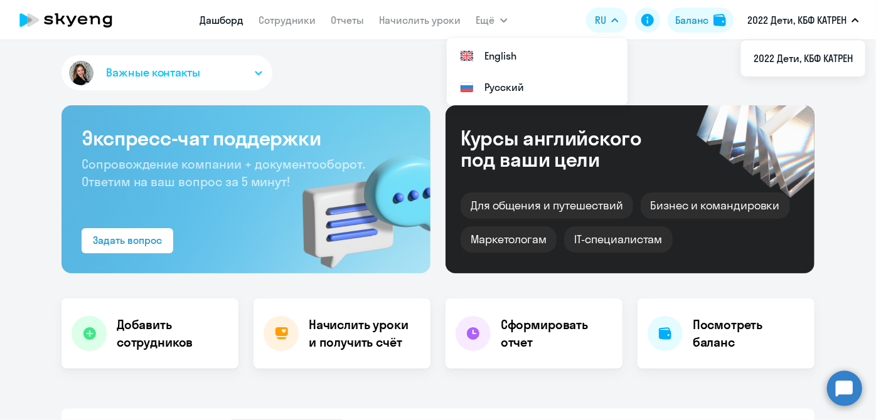
click at [838, 21] on p "2022 Дети, КБФ КАТРЕН" at bounding box center [796, 20] width 99 height 15
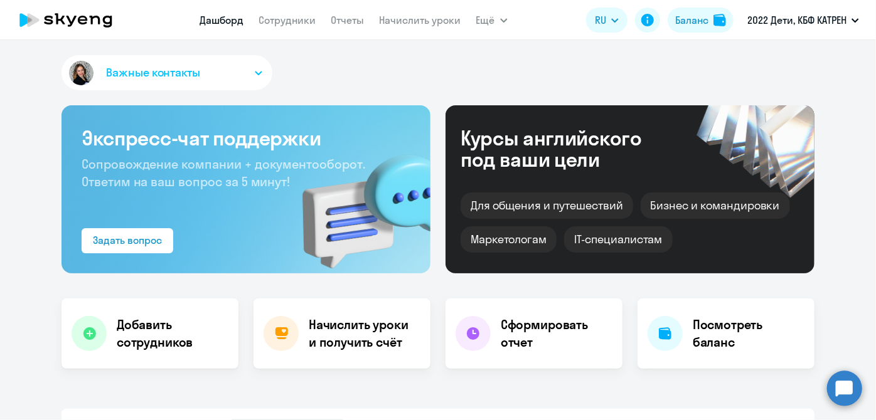
click at [838, 21] on p "2022 Дети, КБФ КАТРЕН" at bounding box center [796, 20] width 99 height 15
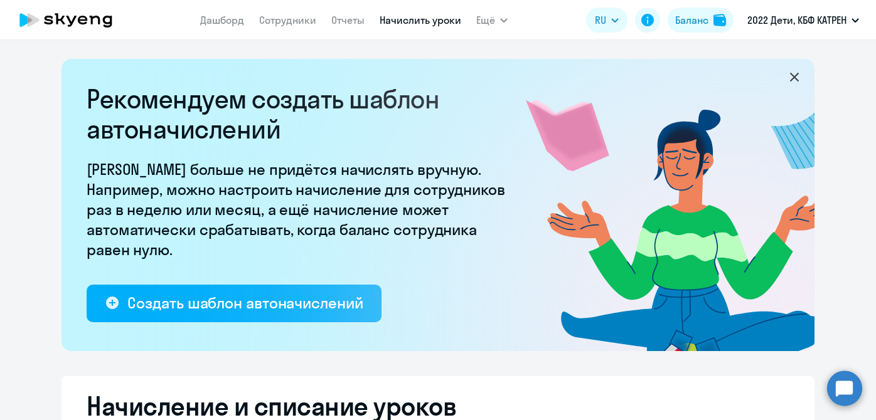
select select "10"
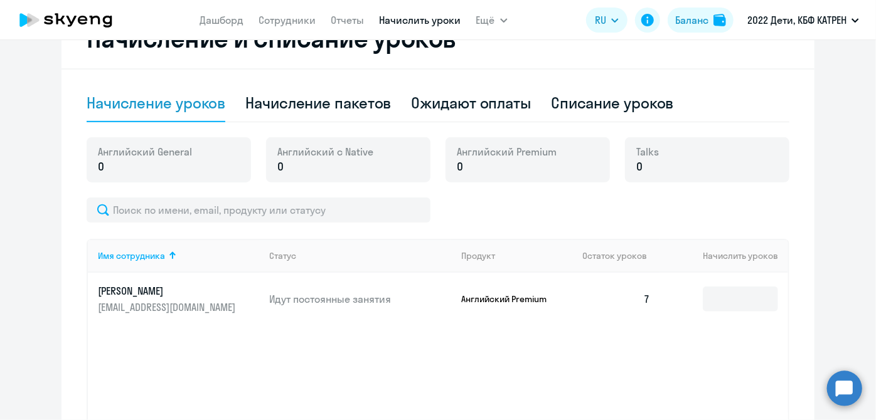
scroll to position [367, 0]
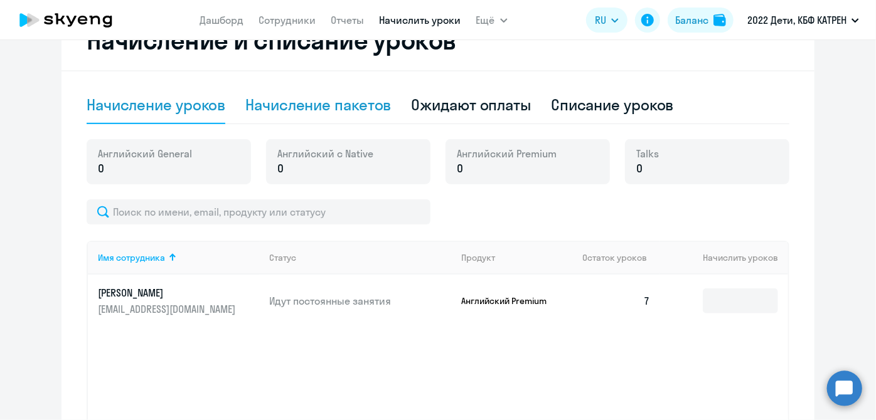
click at [299, 97] on div "Начисление пакетов" at bounding box center [318, 105] width 146 height 20
select select "10"
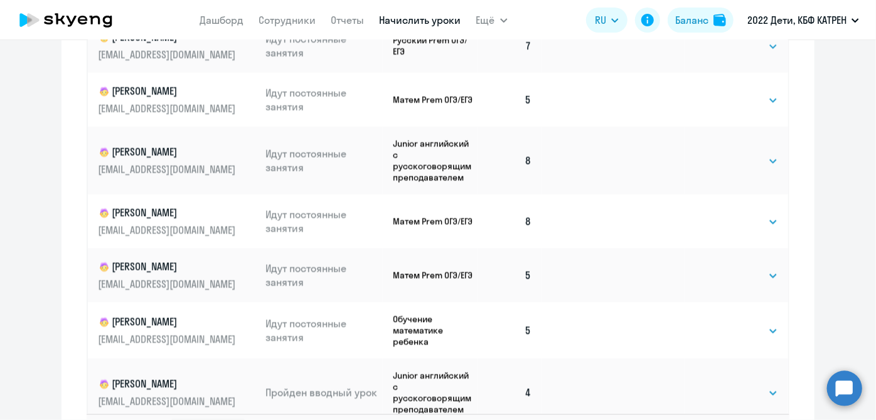
scroll to position [904, 0]
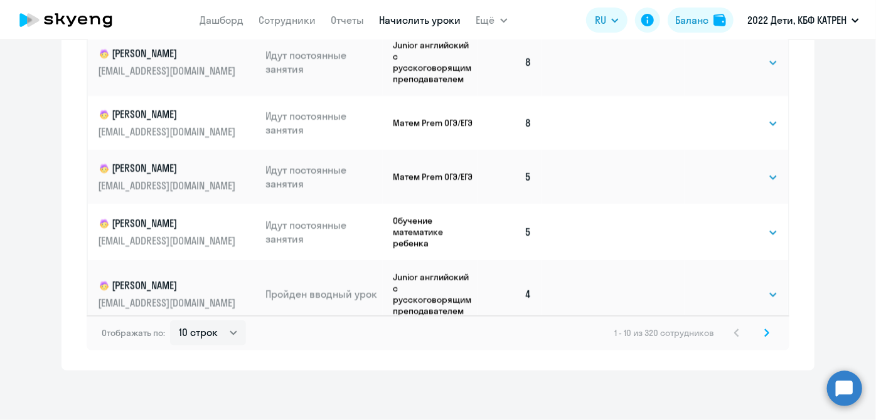
click at [765, 333] on icon at bounding box center [767, 332] width 4 height 7
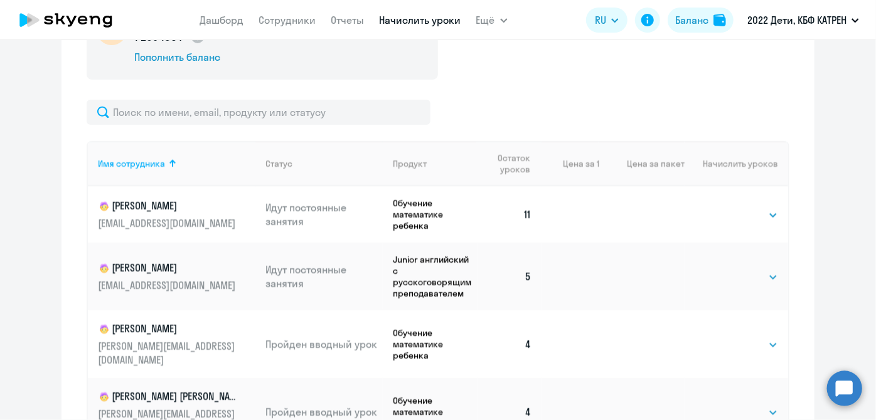
scroll to position [505, 0]
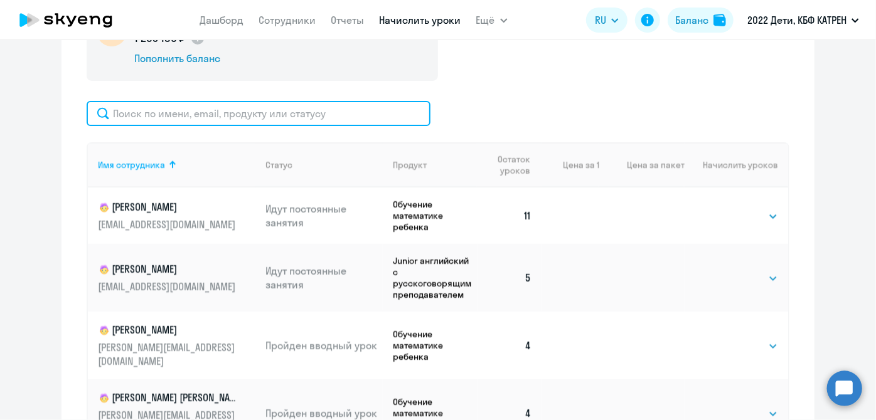
click at [134, 112] on input "text" at bounding box center [259, 113] width 344 height 25
type input "щербакова"
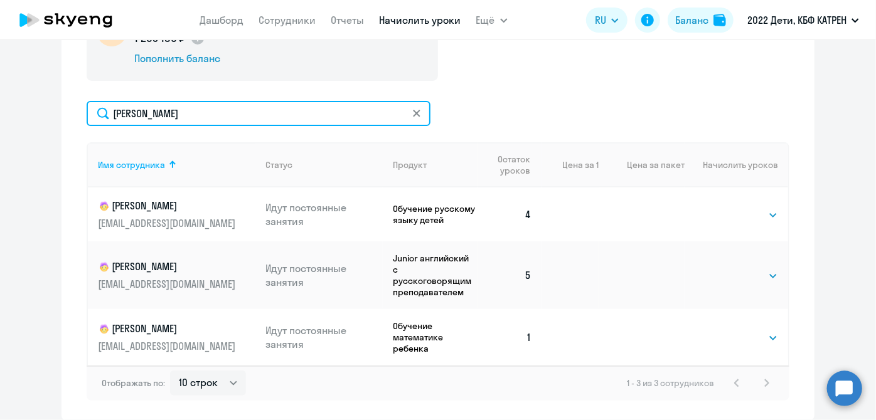
scroll to position [555, 0]
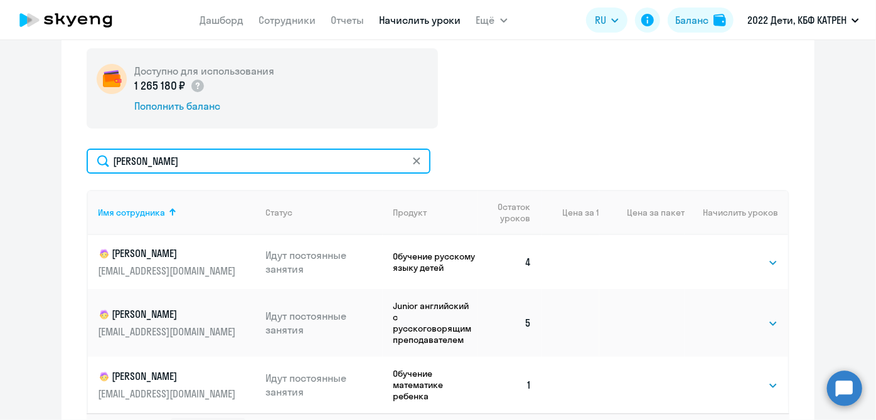
drag, startPoint x: 269, startPoint y: 69, endPoint x: 0, endPoint y: 30, distance: 272.0
click at [0, 30] on app-root "Дашборд Сотрудники Отчеты Начислить уроки Ещё Дашборд Сотрудники Отчеты Начисли…" at bounding box center [438, 210] width 876 height 420
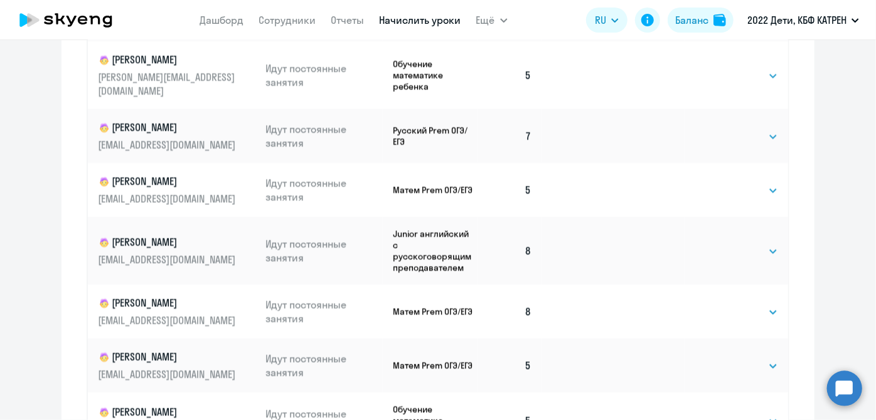
scroll to position [855, 0]
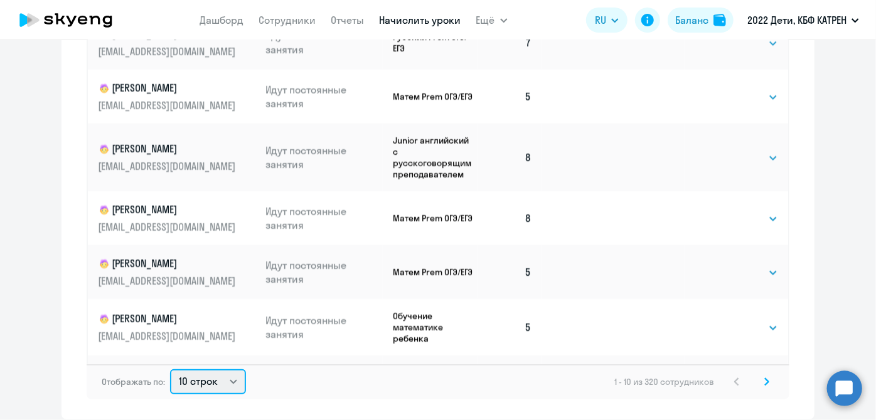
click at [229, 383] on select "10 строк 30 строк 50 строк" at bounding box center [208, 382] width 76 height 25
select select "50"
click at [170, 370] on select "10 строк 30 строк 50 строк" at bounding box center [208, 382] width 76 height 25
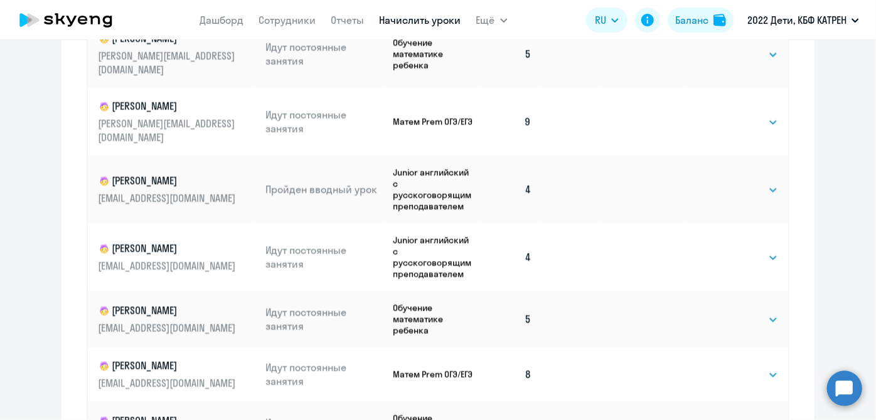
scroll to position [904, 0]
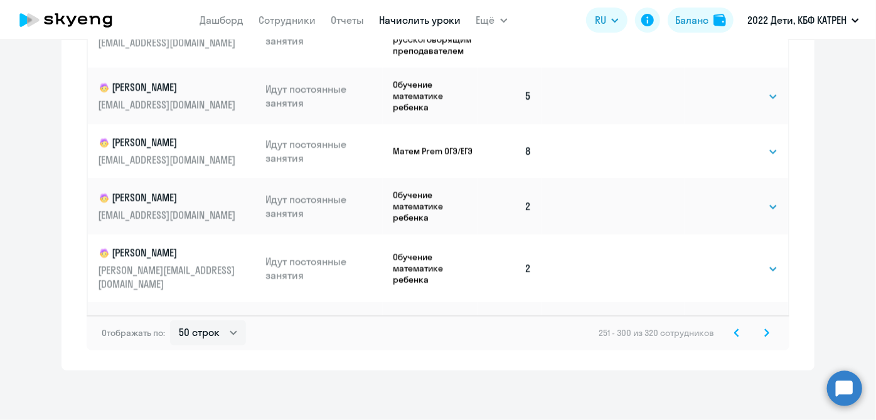
click at [735, 333] on icon at bounding box center [737, 332] width 4 height 7
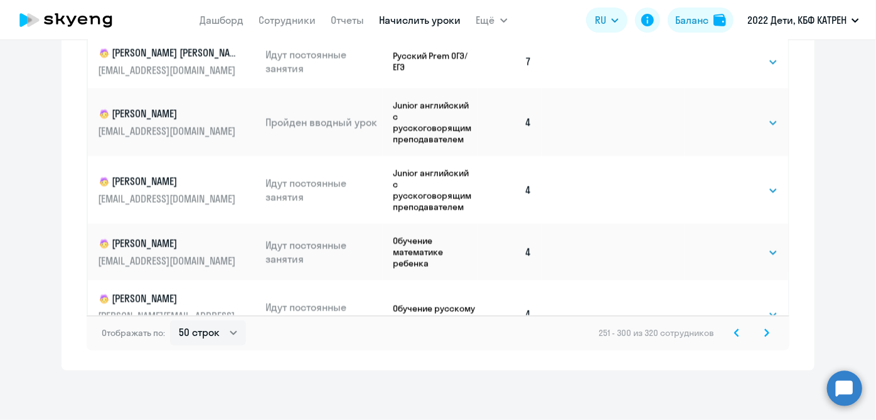
click at [735, 333] on icon at bounding box center [737, 332] width 4 height 7
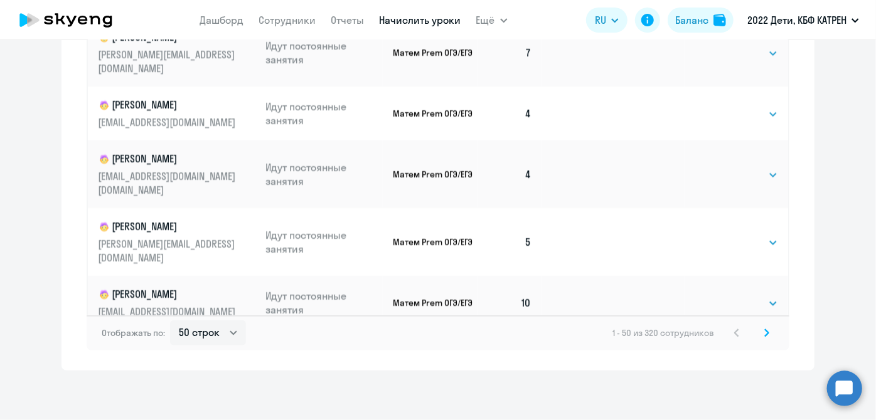
scroll to position [2282, 0]
